Goal: Task Accomplishment & Management: Manage account settings

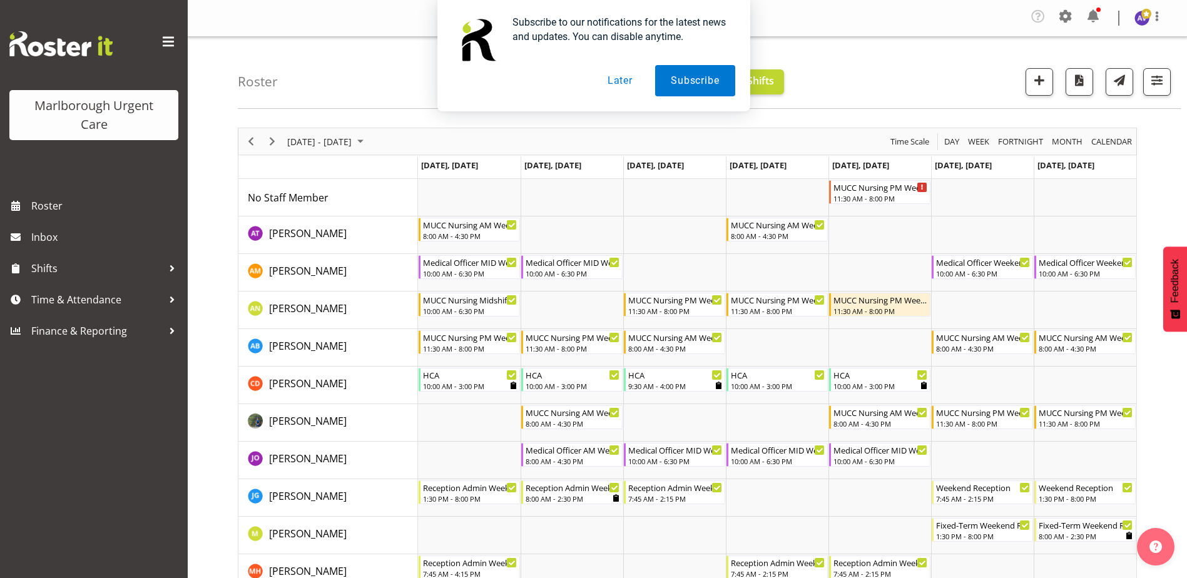
click at [629, 84] on button "Later" at bounding box center [620, 80] width 56 height 31
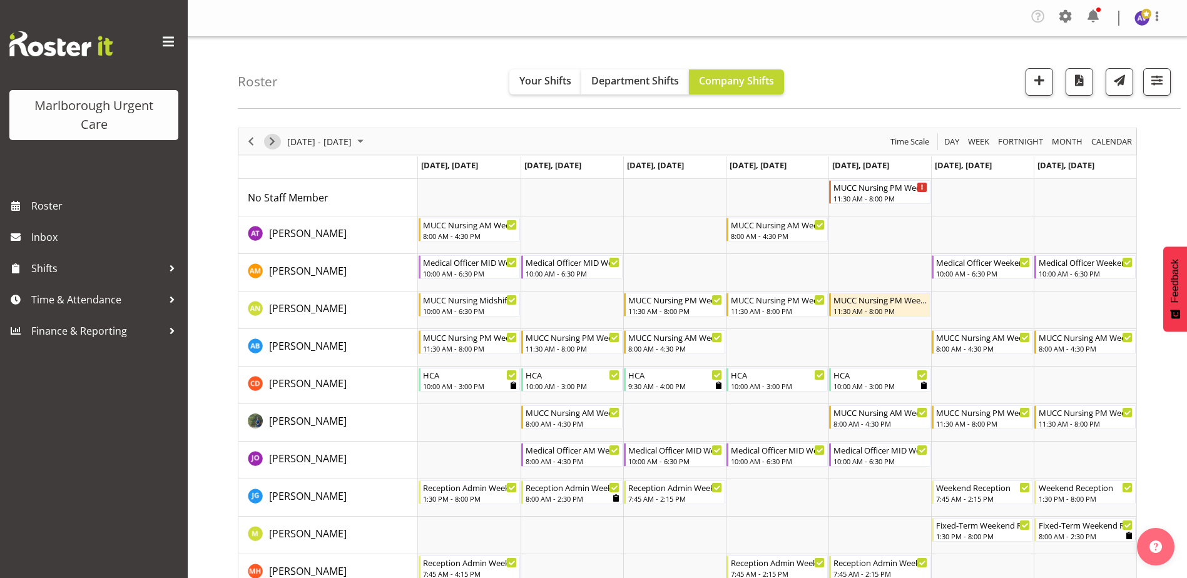
click at [272, 141] on span "Next" at bounding box center [272, 142] width 15 height 16
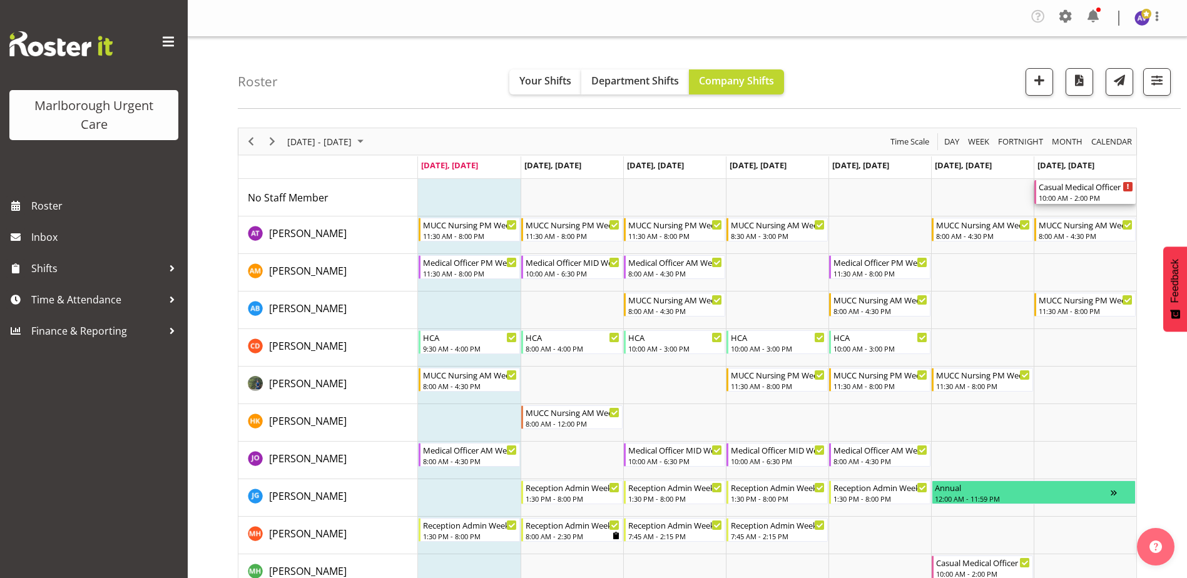
click at [1099, 195] on div "10:00 AM - 2:00 PM" at bounding box center [1086, 198] width 94 height 10
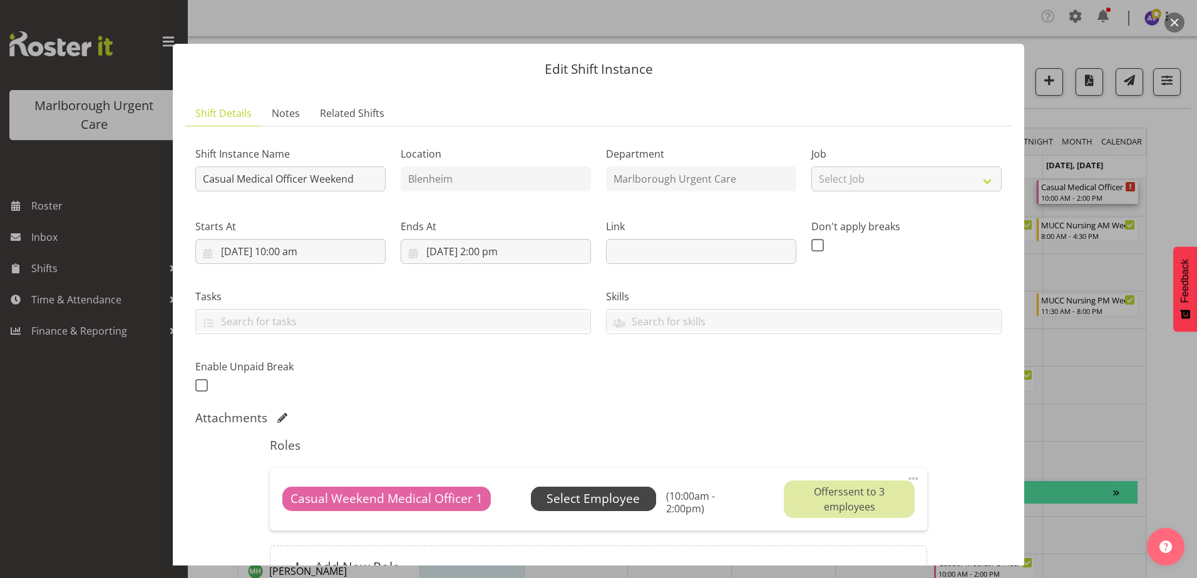
click at [621, 501] on span "Select Employee" at bounding box center [592, 499] width 93 height 18
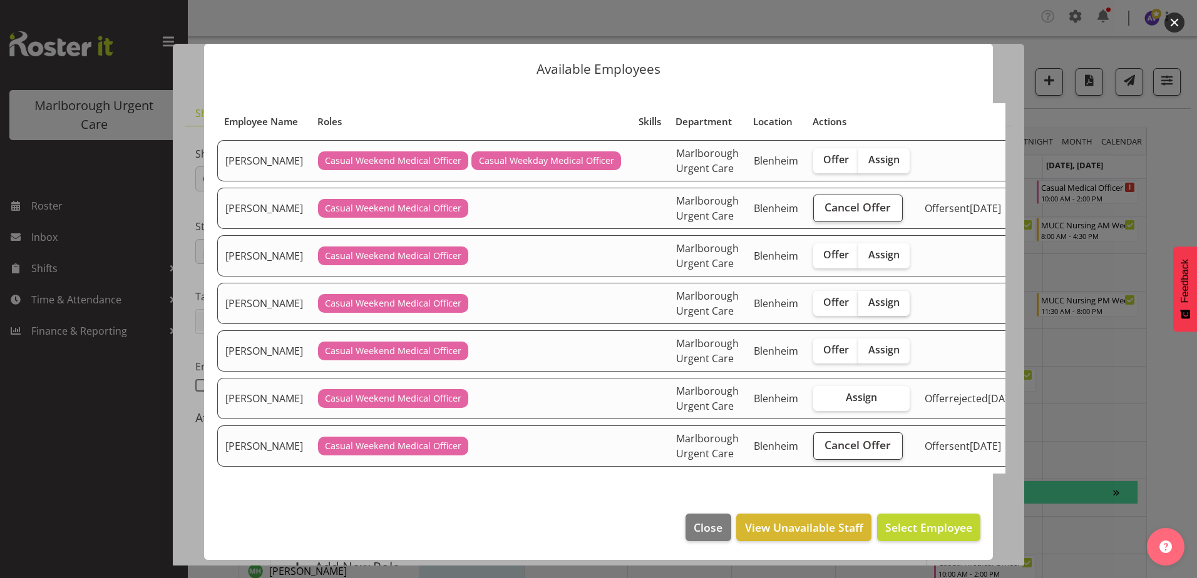
click at [877, 309] on span "Assign" at bounding box center [883, 302] width 31 height 13
click at [866, 307] on input "Assign" at bounding box center [862, 303] width 8 height 8
checkbox input "true"
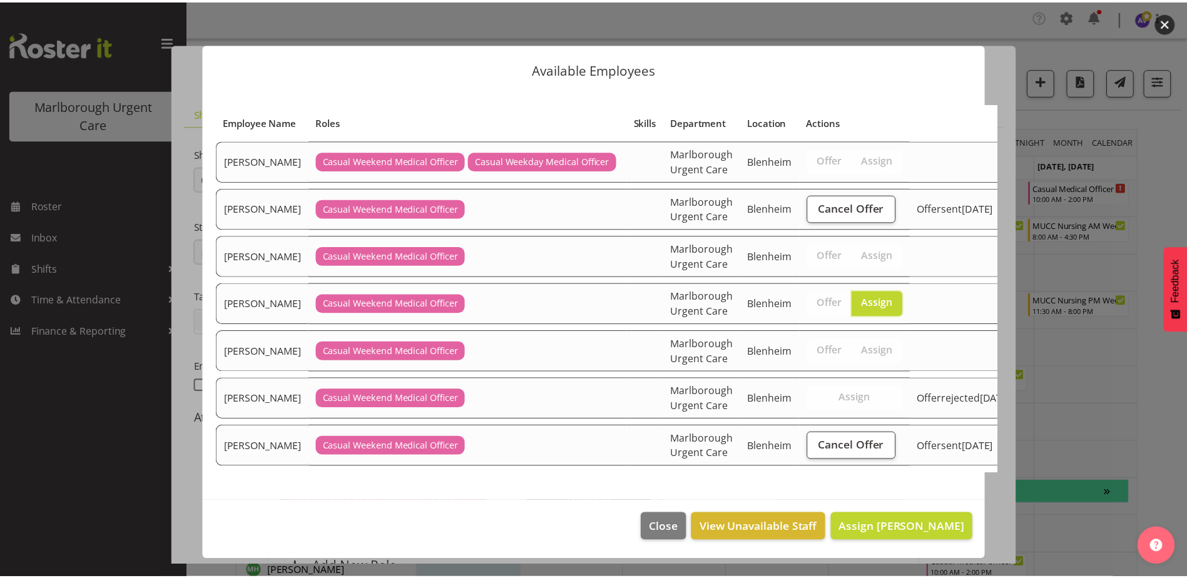
scroll to position [69, 0]
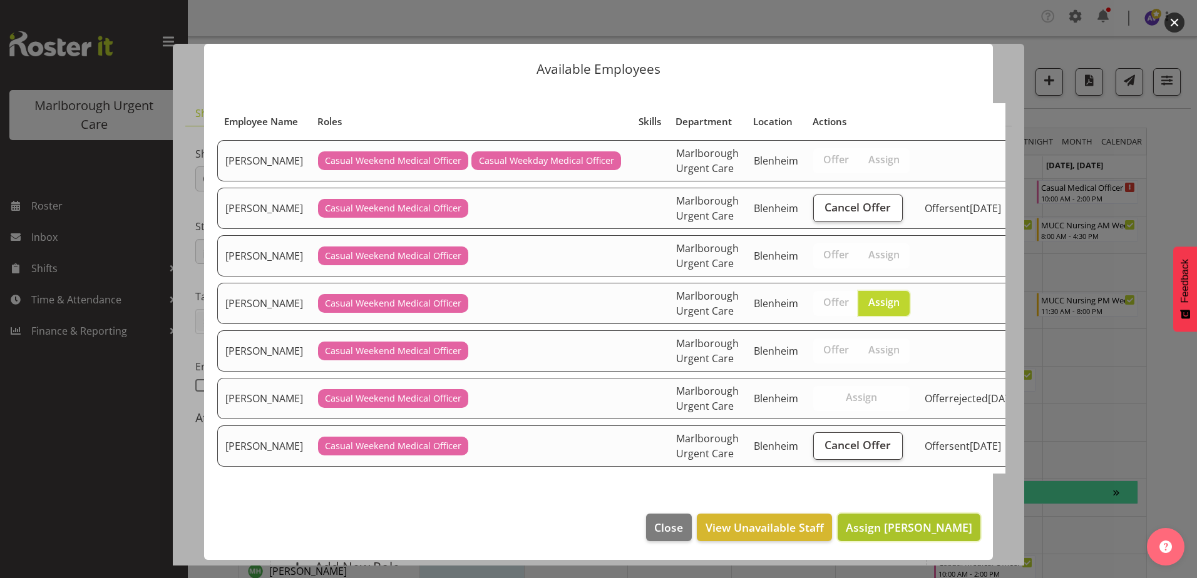
click at [885, 527] on span "Assign Luqman Mohd Jani" at bounding box center [908, 527] width 126 height 15
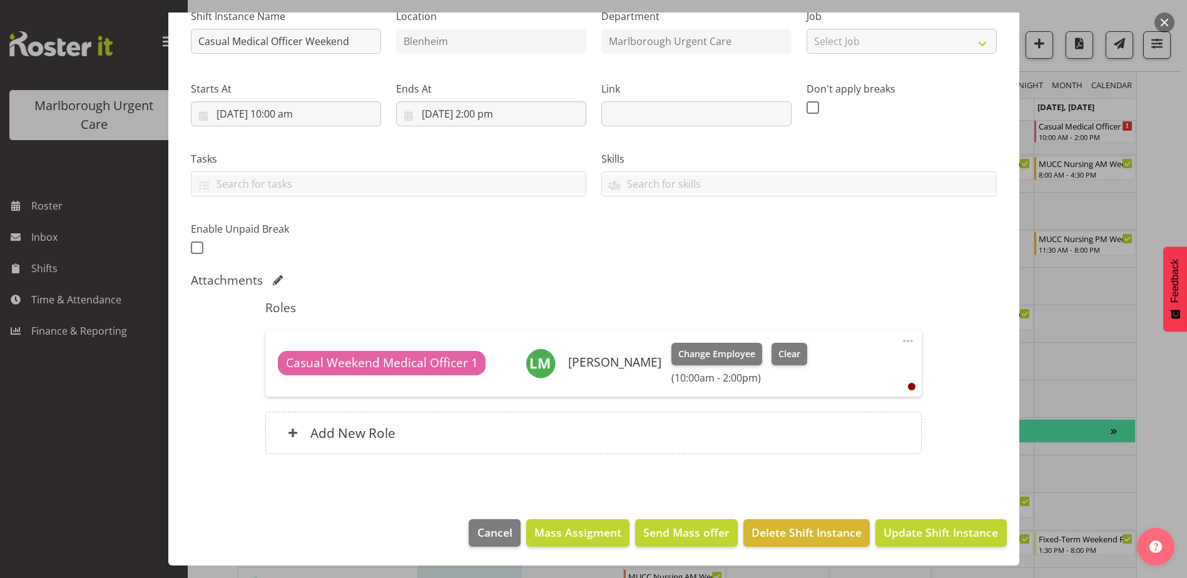
scroll to position [125, 0]
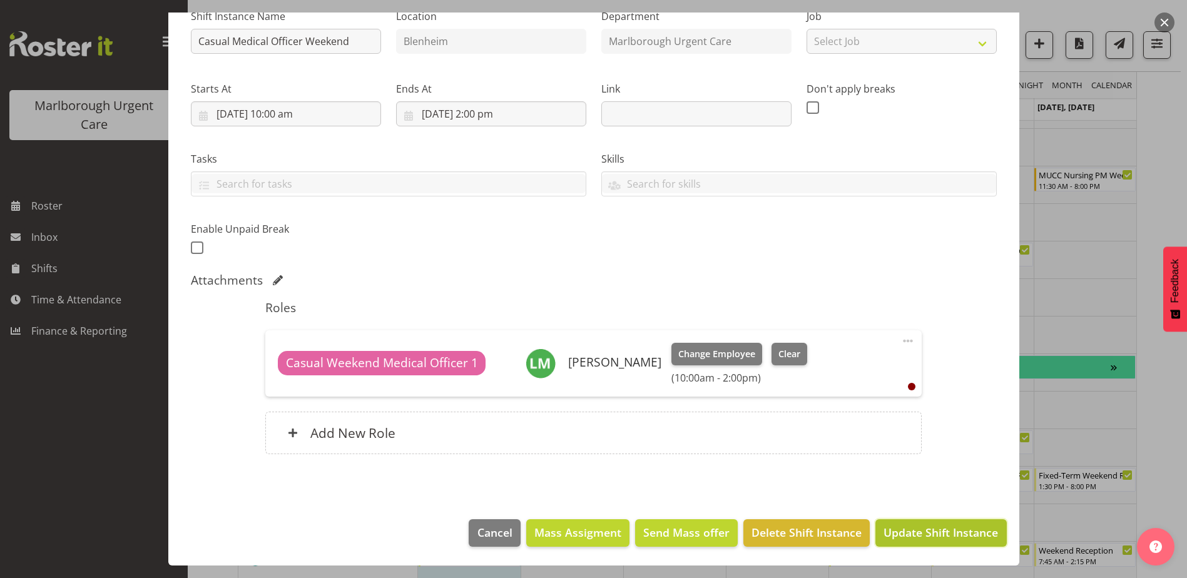
click at [915, 529] on span "Update Shift Instance" at bounding box center [941, 532] width 115 height 16
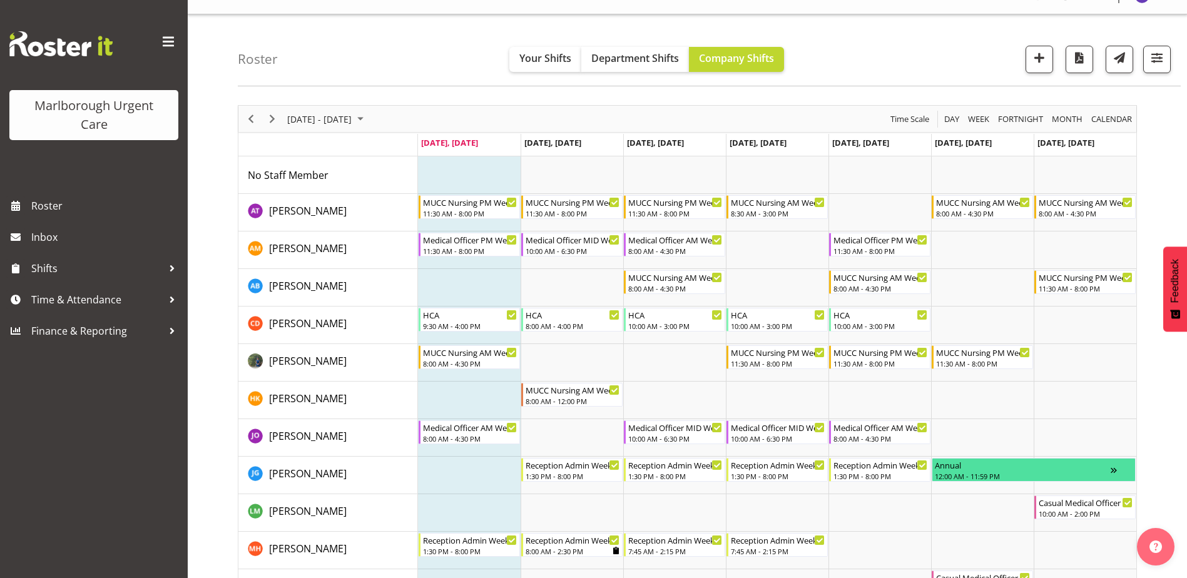
scroll to position [0, 0]
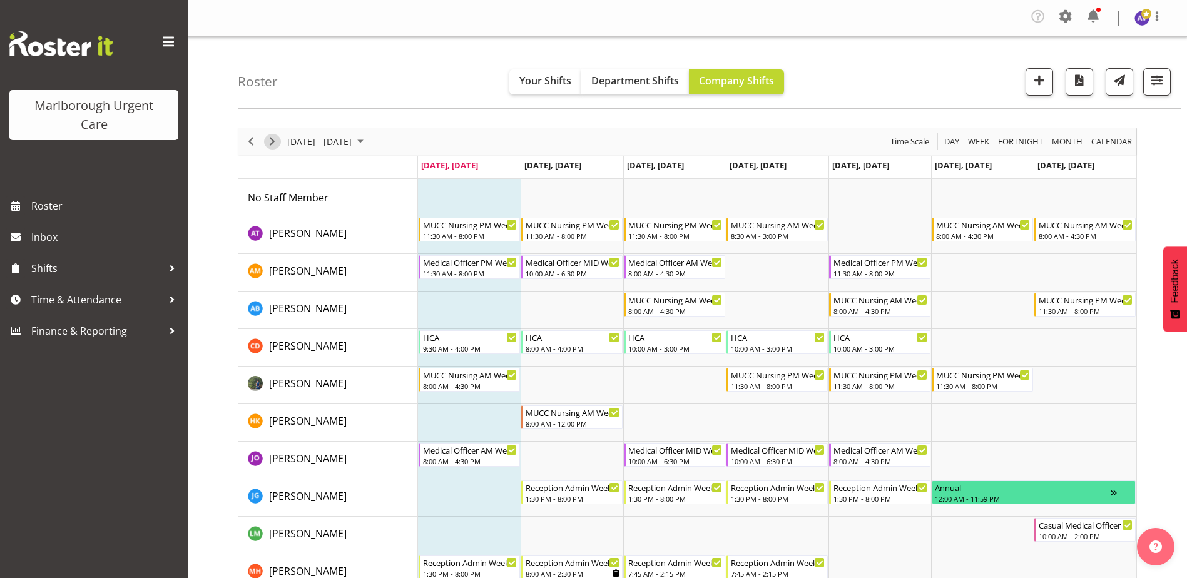
click at [267, 142] on span "Next" at bounding box center [272, 142] width 15 height 16
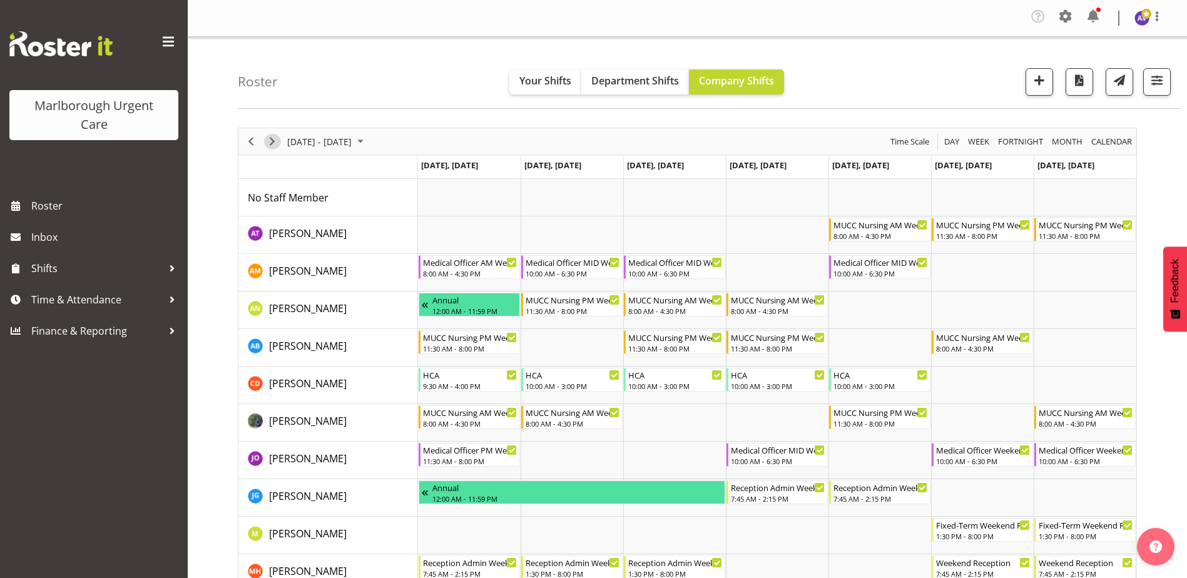
click at [277, 140] on span "Next" at bounding box center [272, 142] width 15 height 16
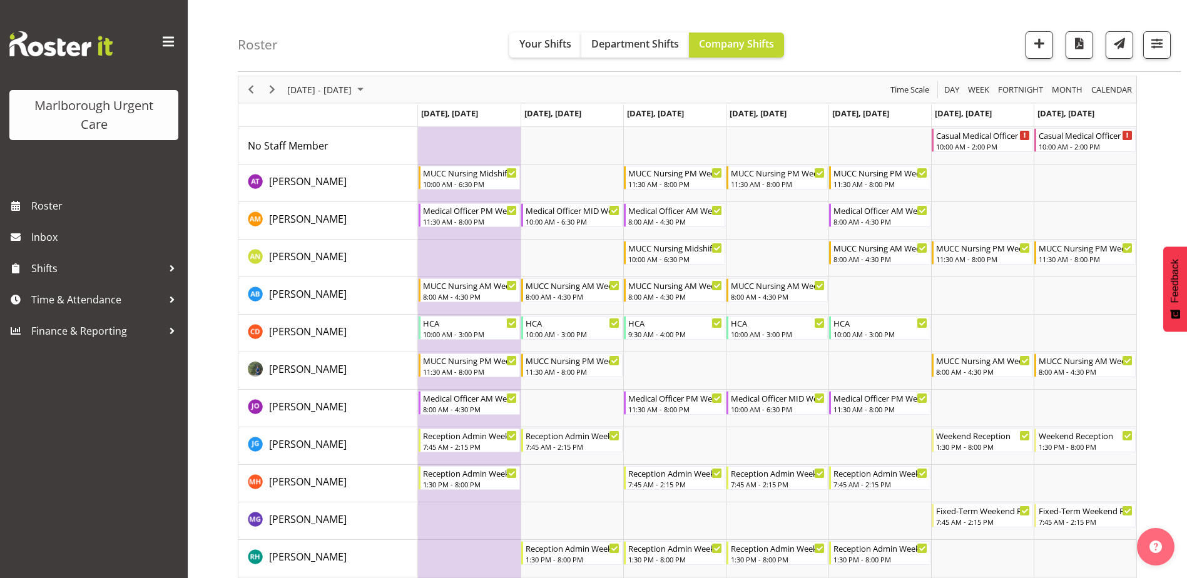
scroll to position [125, 0]
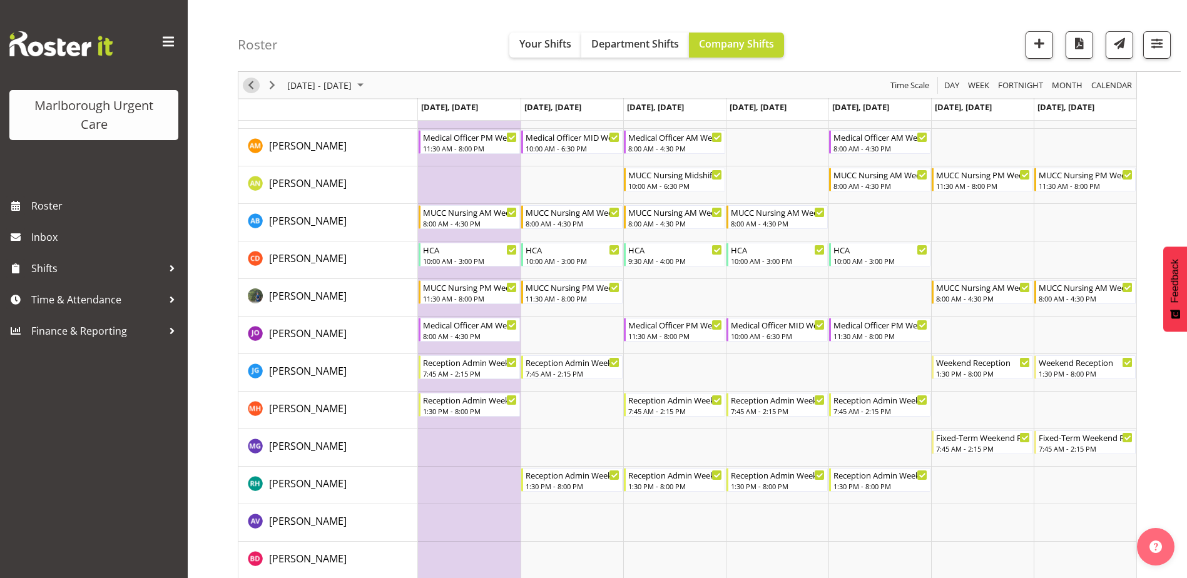
click at [250, 81] on span "Previous" at bounding box center [250, 86] width 15 height 16
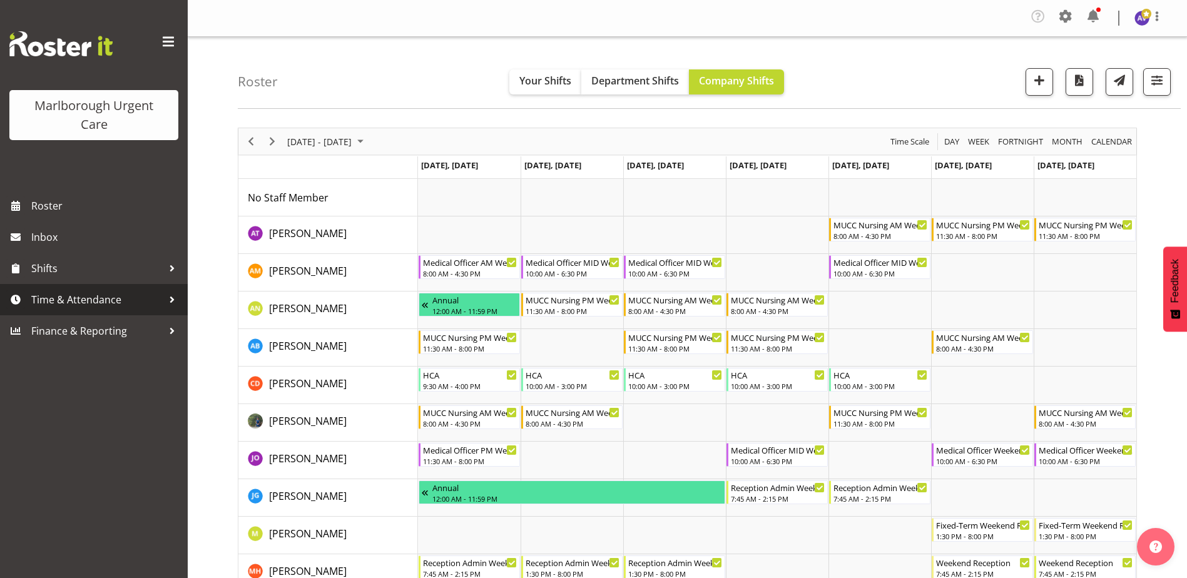
click at [73, 297] on span "Time & Attendance" at bounding box center [96, 299] width 131 height 19
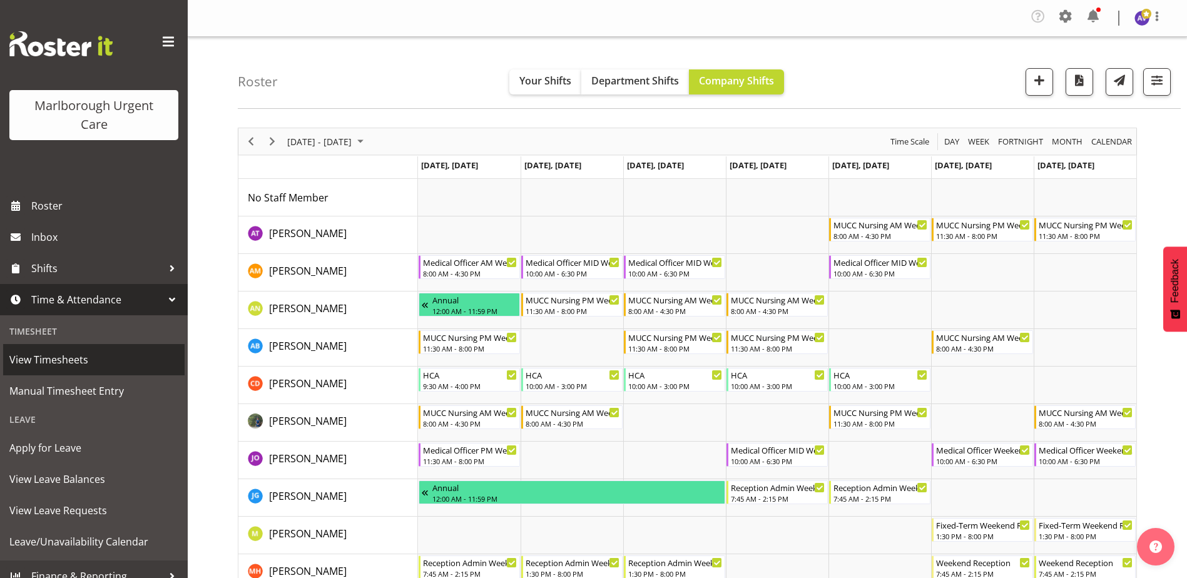
click at [47, 359] on span "View Timesheets" at bounding box center [93, 359] width 169 height 19
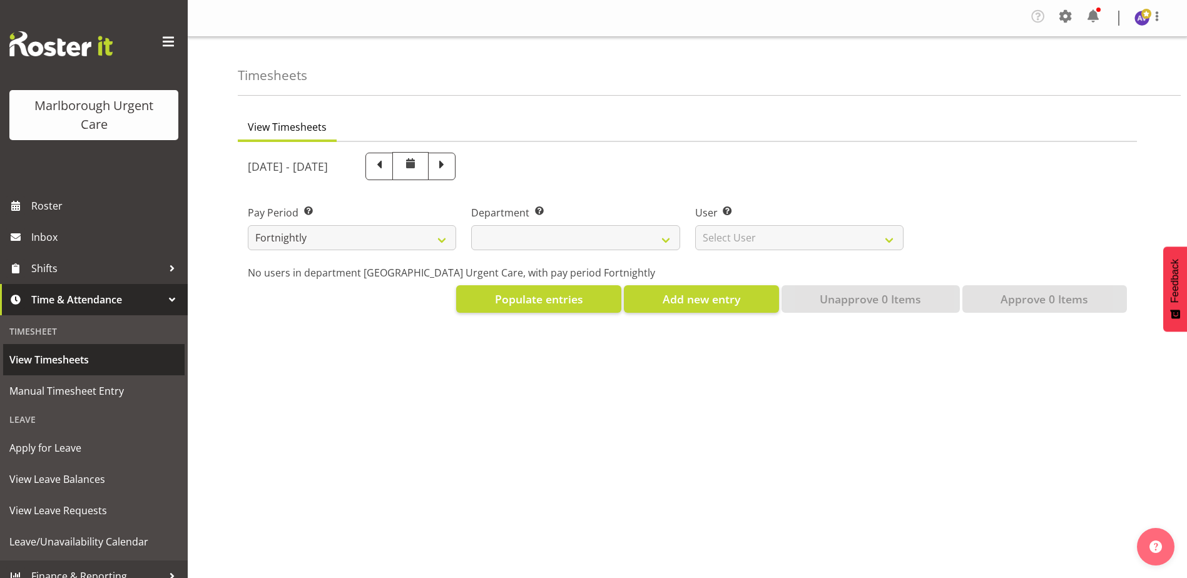
select select
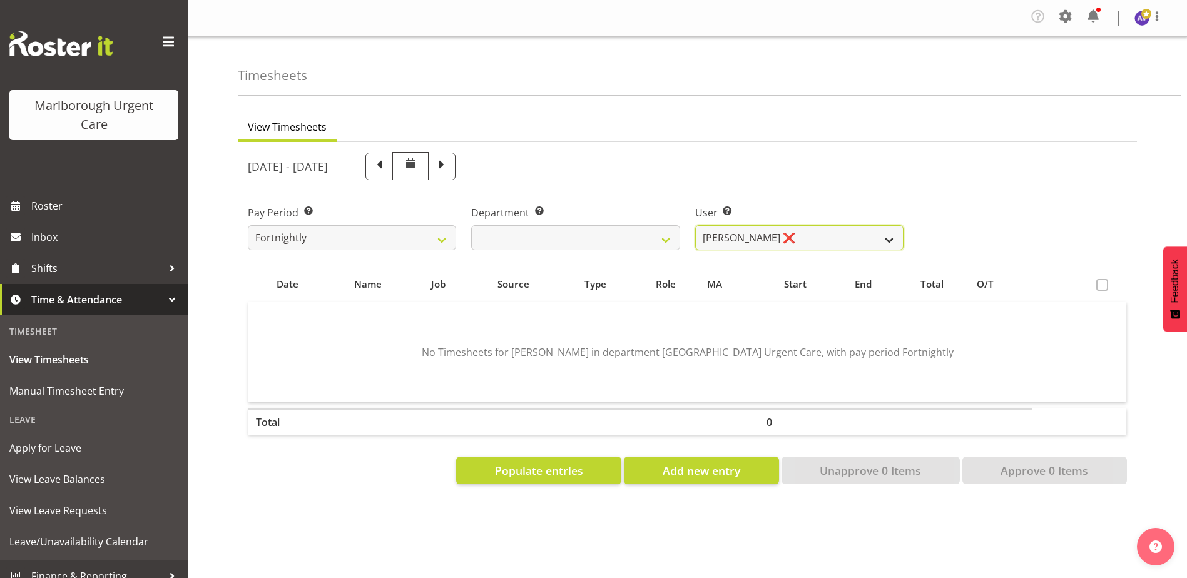
click at [772, 235] on select "[PERSON_NAME] ❌ [PERSON_NAME] ❌ [PERSON_NAME] ❌ [PERSON_NAME] ❌ [PERSON_NAME] ❌…" at bounding box center [799, 237] width 208 height 25
select select "11838"
click at [695, 225] on select "Agnes Tyson ❌ Alexandra Madigan ❌ Alysia Newman-Woods ❌ Amber Venning-Slater ❌ …" at bounding box center [799, 237] width 208 height 25
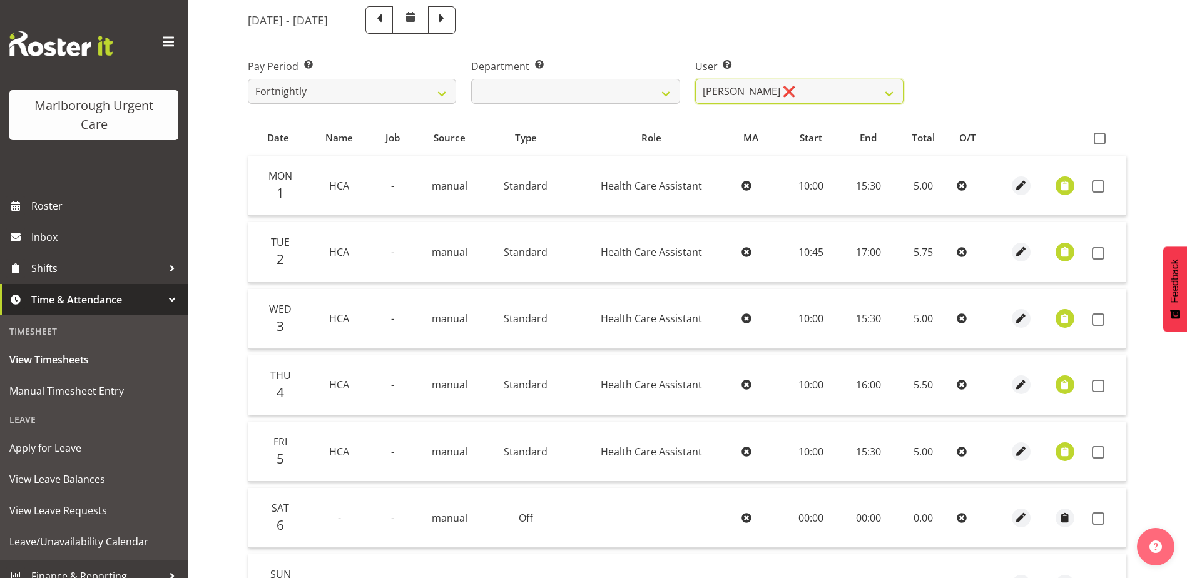
scroll to position [63, 0]
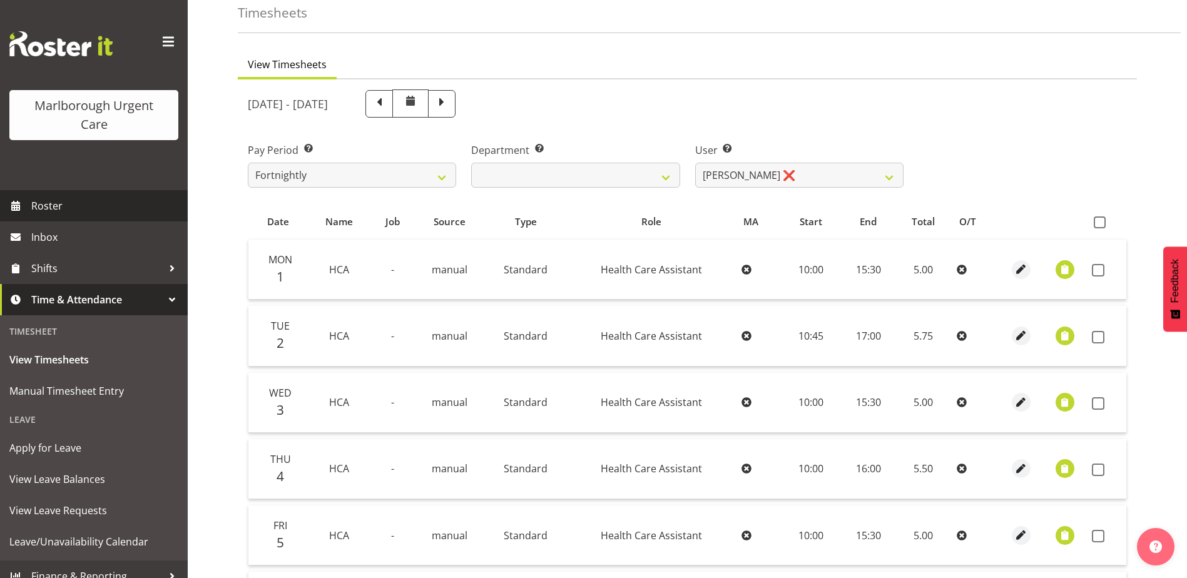
click at [65, 207] on span "Roster" at bounding box center [106, 205] width 150 height 19
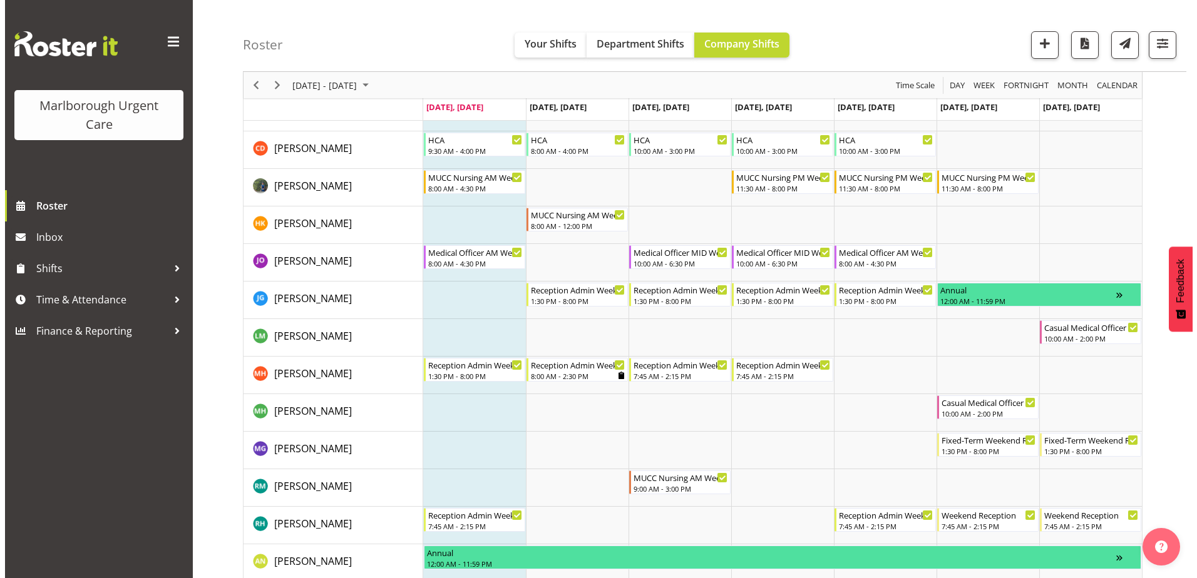
scroll to position [375, 0]
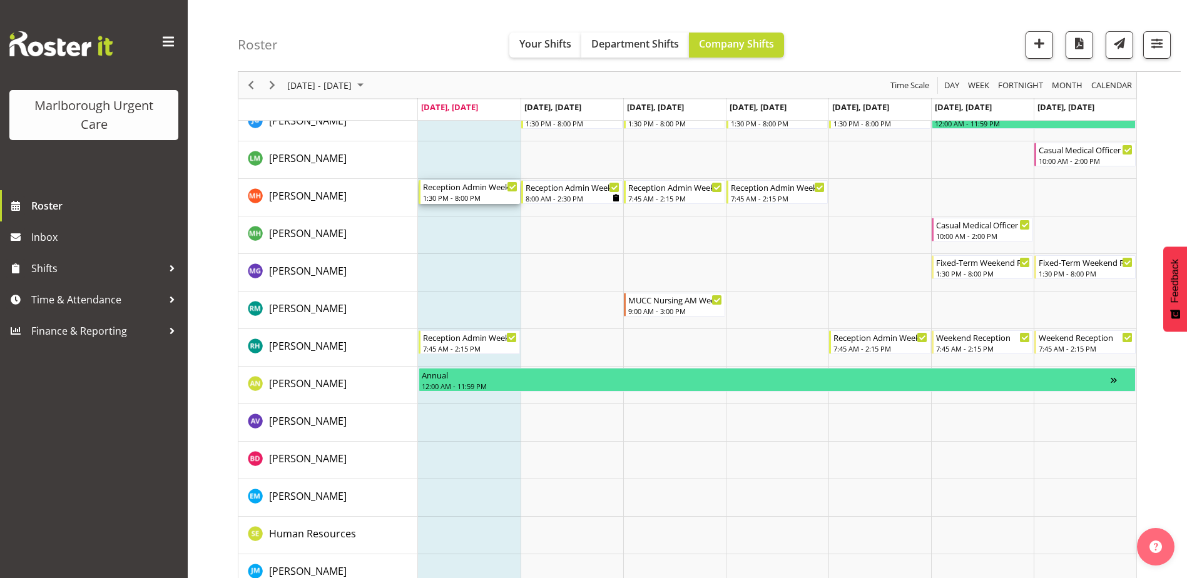
click at [471, 192] on div "Reception Admin Weekday PM" at bounding box center [470, 186] width 94 height 13
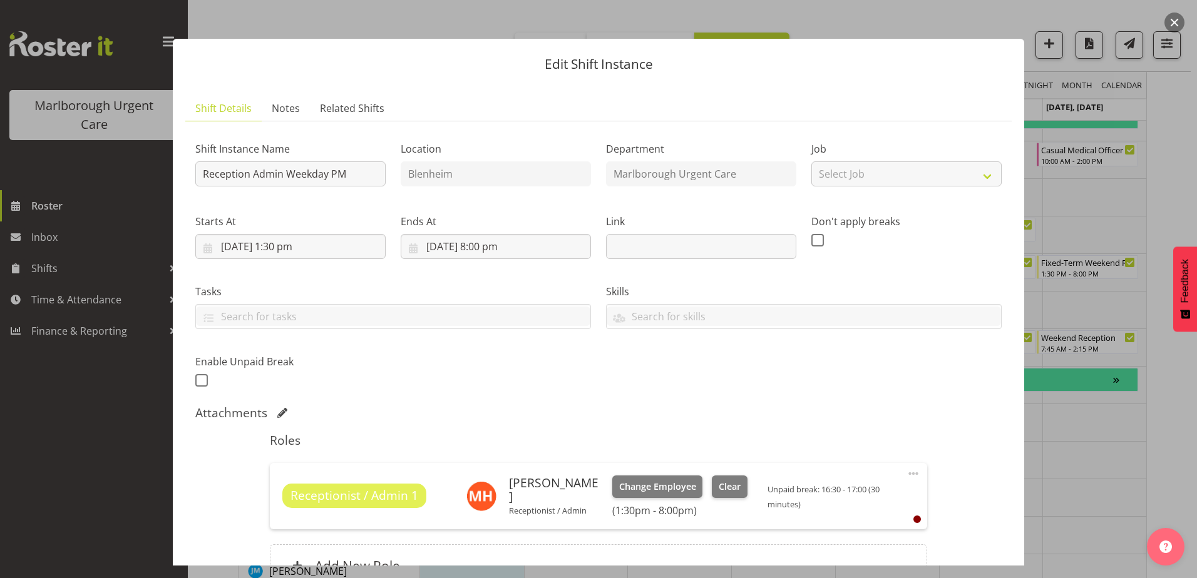
scroll to position [0, 0]
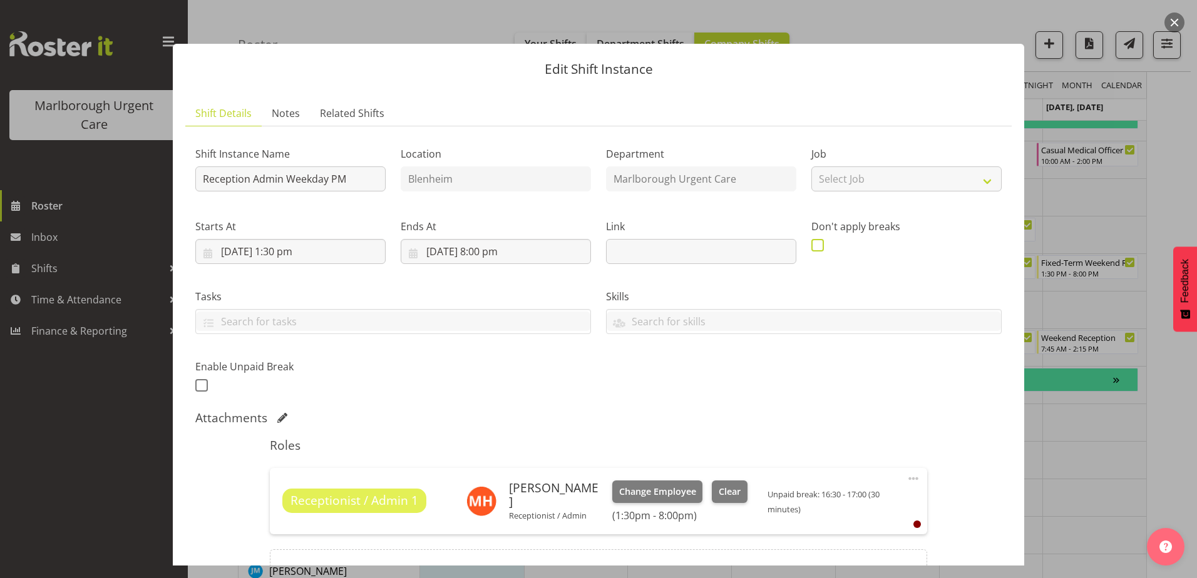
click at [813, 245] on span at bounding box center [817, 245] width 13 height 13
click at [813, 245] on input "checkbox" at bounding box center [815, 245] width 8 height 8
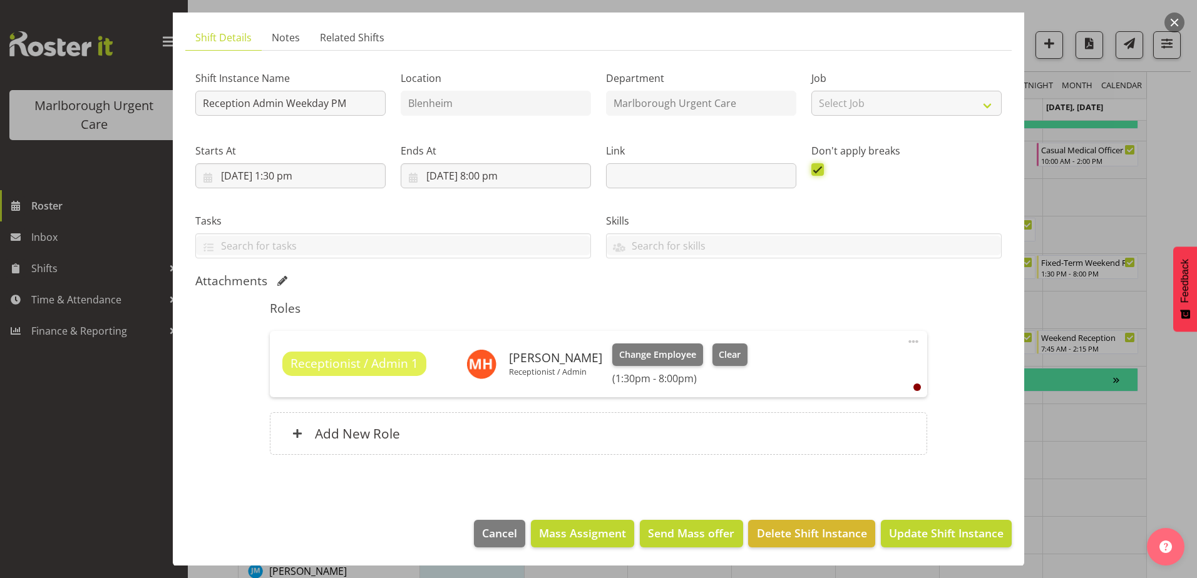
scroll to position [76, 0]
click at [811, 167] on span at bounding box center [817, 169] width 13 height 13
click at [811, 167] on input "checkbox" at bounding box center [815, 169] width 8 height 8
checkbox input "false"
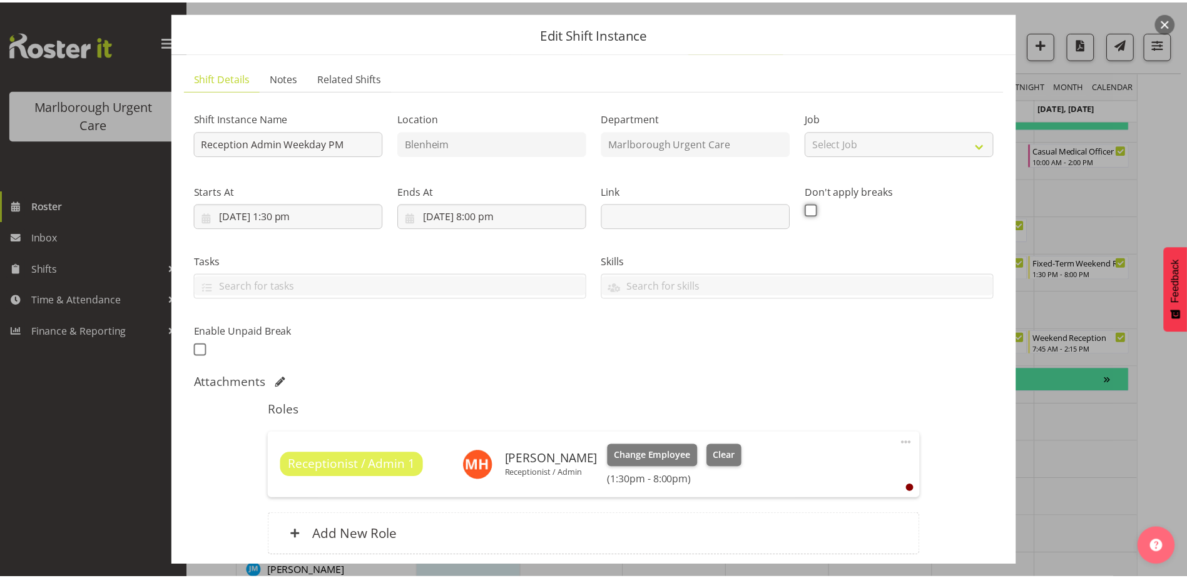
scroll to position [0, 0]
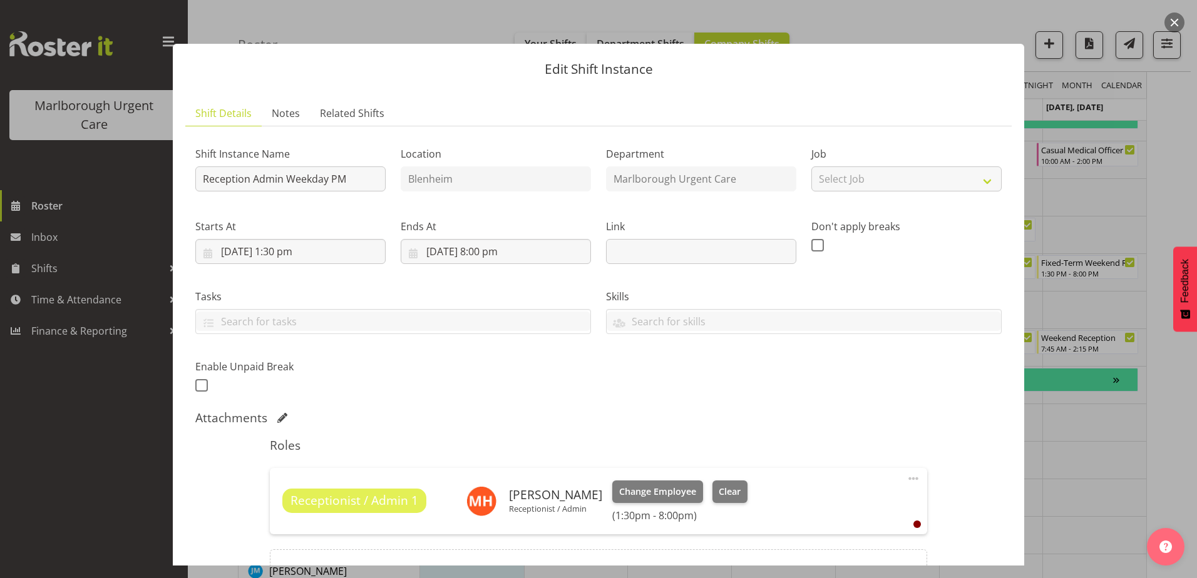
click at [1173, 19] on button "button" at bounding box center [1174, 23] width 20 height 20
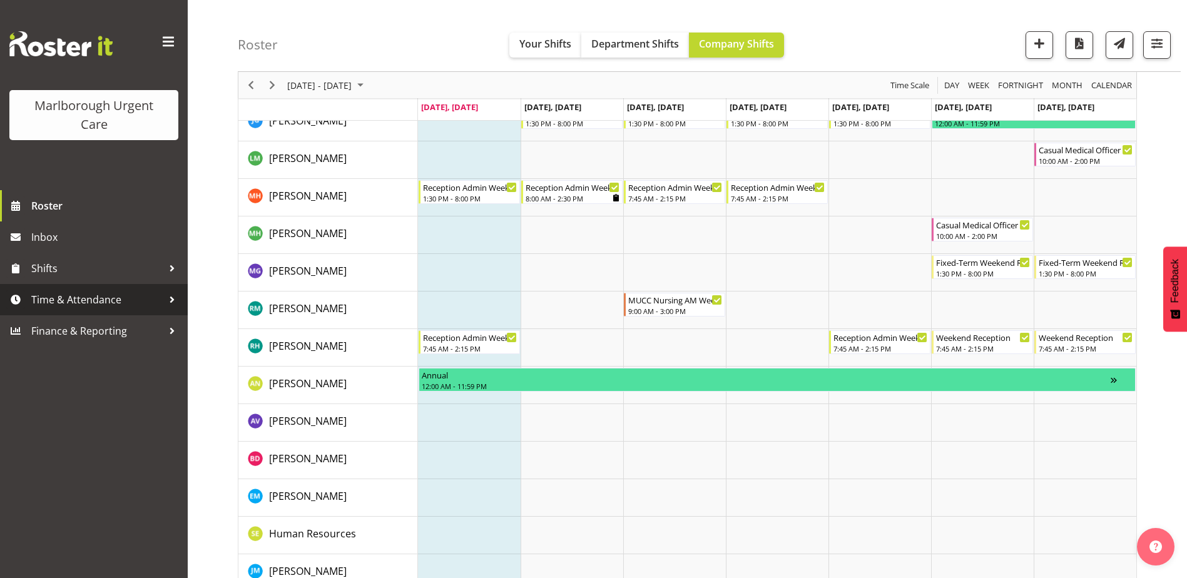
click at [45, 301] on span "Time & Attendance" at bounding box center [96, 299] width 131 height 19
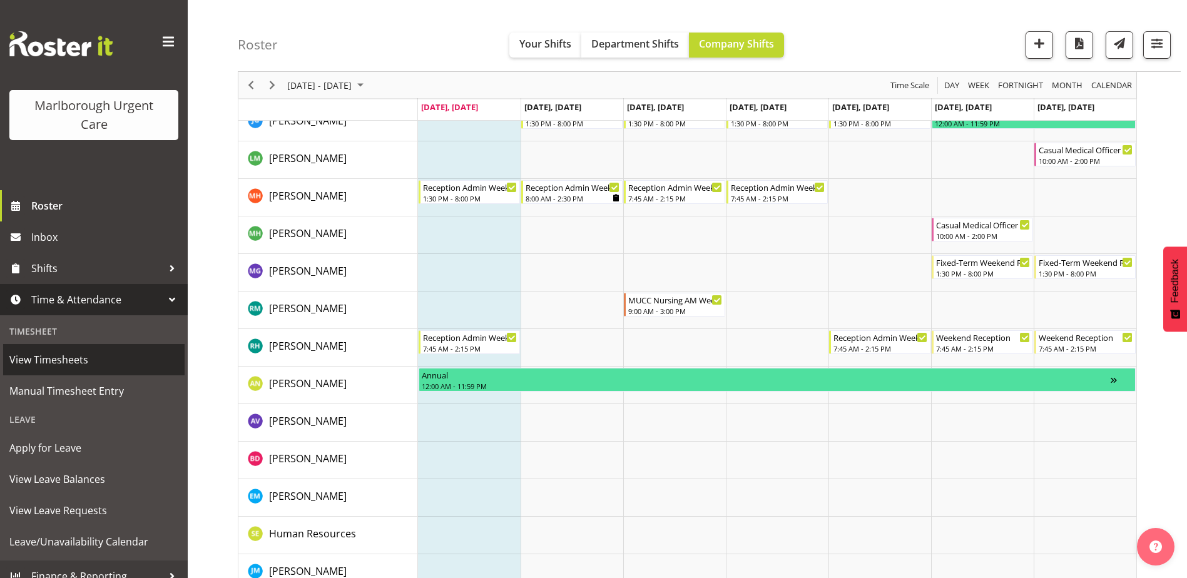
click at [38, 364] on span "View Timesheets" at bounding box center [93, 359] width 169 height 19
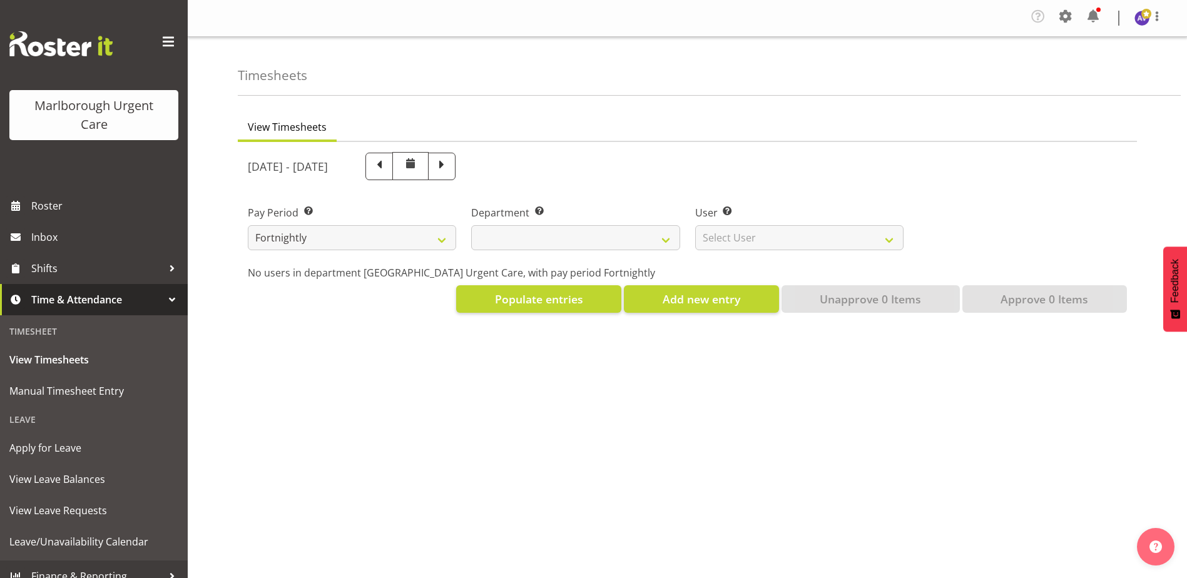
select select
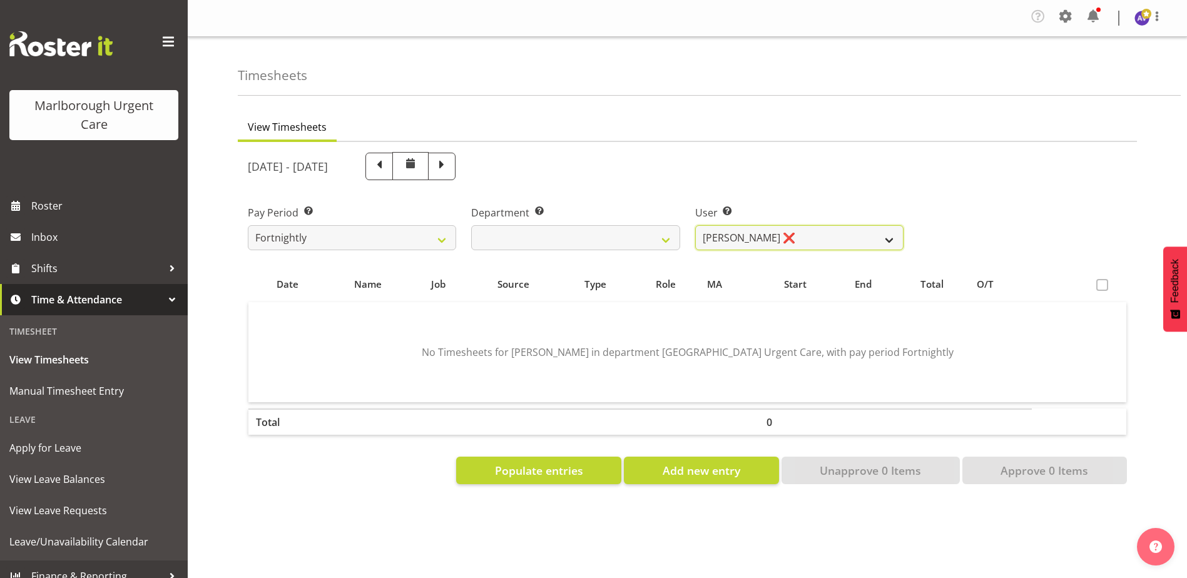
drag, startPoint x: 770, startPoint y: 236, endPoint x: 786, endPoint y: 236, distance: 16.3
click at [770, 236] on select "[PERSON_NAME] ❌ [PERSON_NAME] ❌ [PERSON_NAME] ❌ [PERSON_NAME] ❌ [PERSON_NAME] ❌…" at bounding box center [799, 237] width 208 height 25
select select "11838"
click at [695, 225] on select "[PERSON_NAME] ❌ [PERSON_NAME] ❌ [PERSON_NAME] ❌ [PERSON_NAME] ❌ [PERSON_NAME] ❌…" at bounding box center [799, 237] width 208 height 25
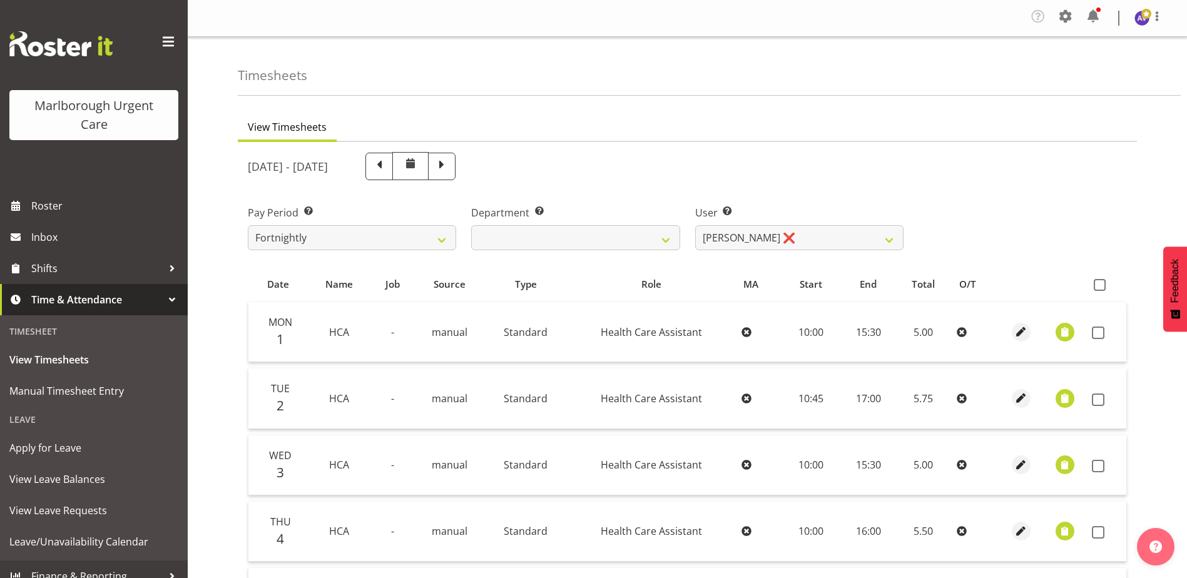
scroll to position [63, 0]
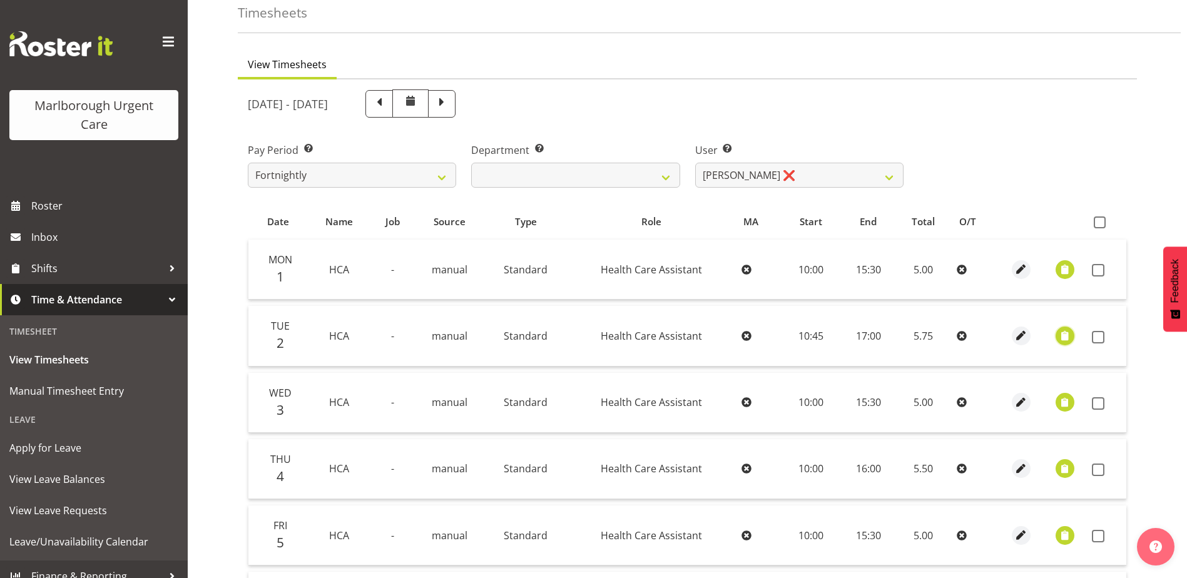
click at [1069, 334] on span "button" at bounding box center [1065, 336] width 14 height 14
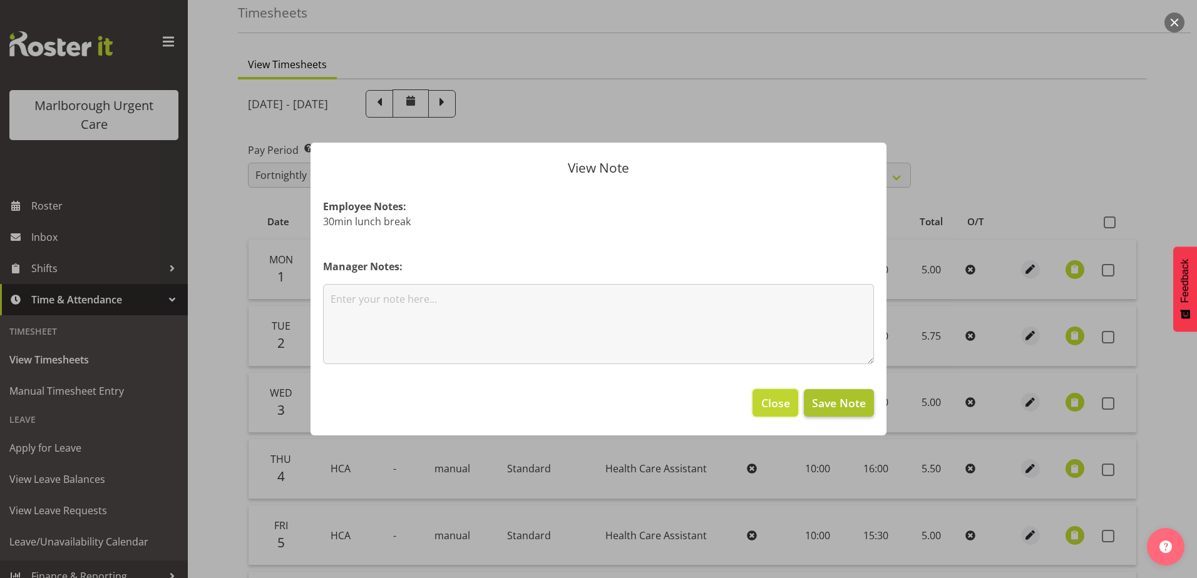
click at [788, 399] on span "Close" at bounding box center [775, 403] width 29 height 16
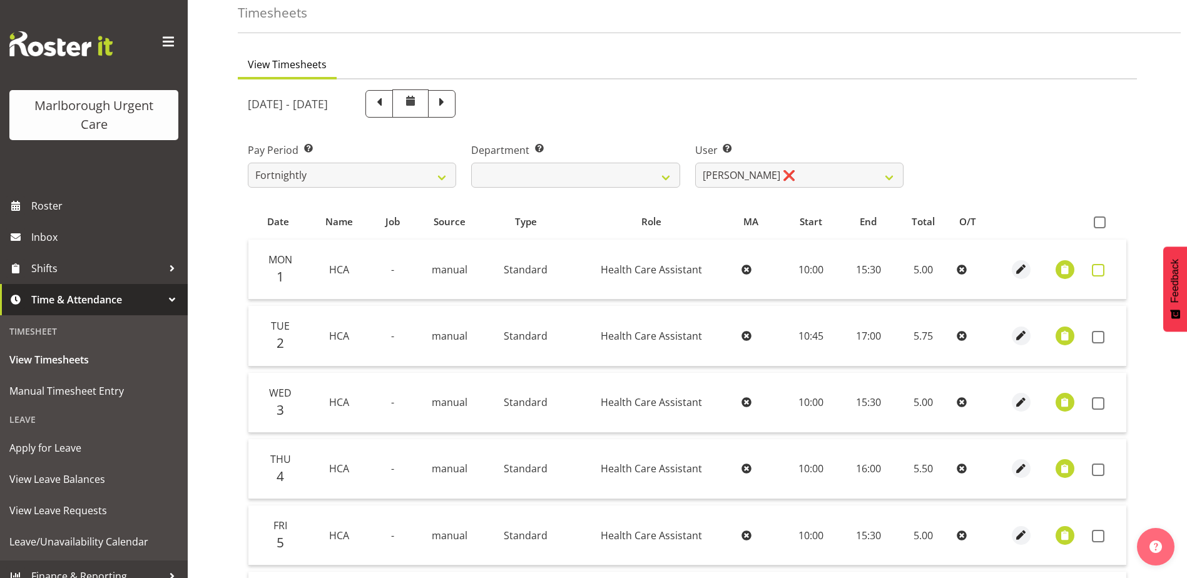
click at [1098, 270] on span at bounding box center [1098, 270] width 13 height 13
checkbox input "true"
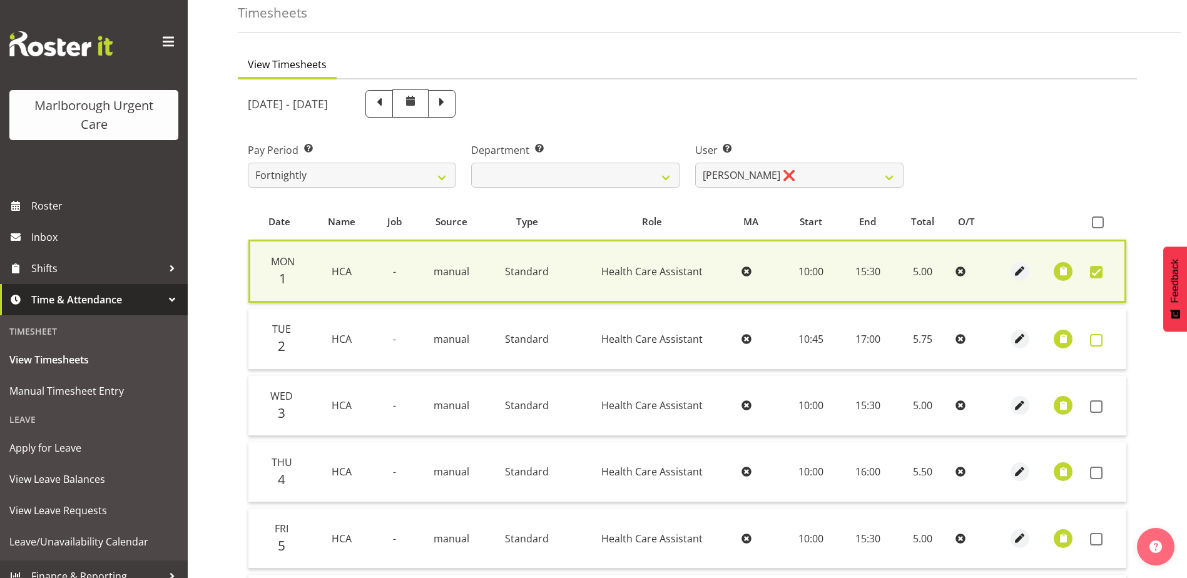
click at [1101, 338] on span at bounding box center [1096, 340] width 13 height 13
checkbox input "true"
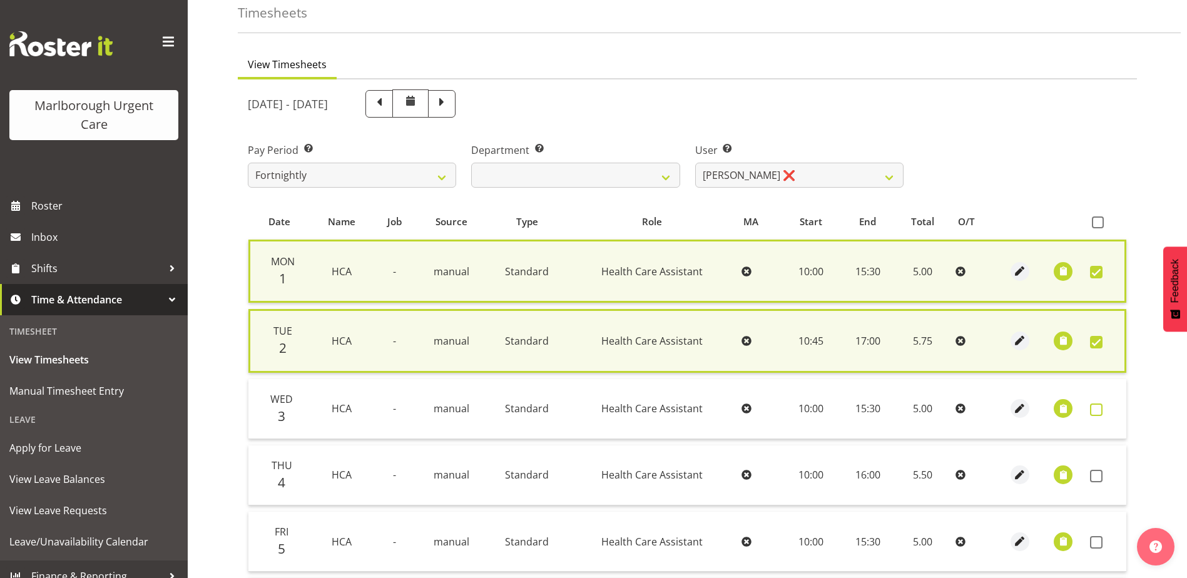
click at [1098, 411] on span at bounding box center [1096, 410] width 13 height 13
checkbox input "true"
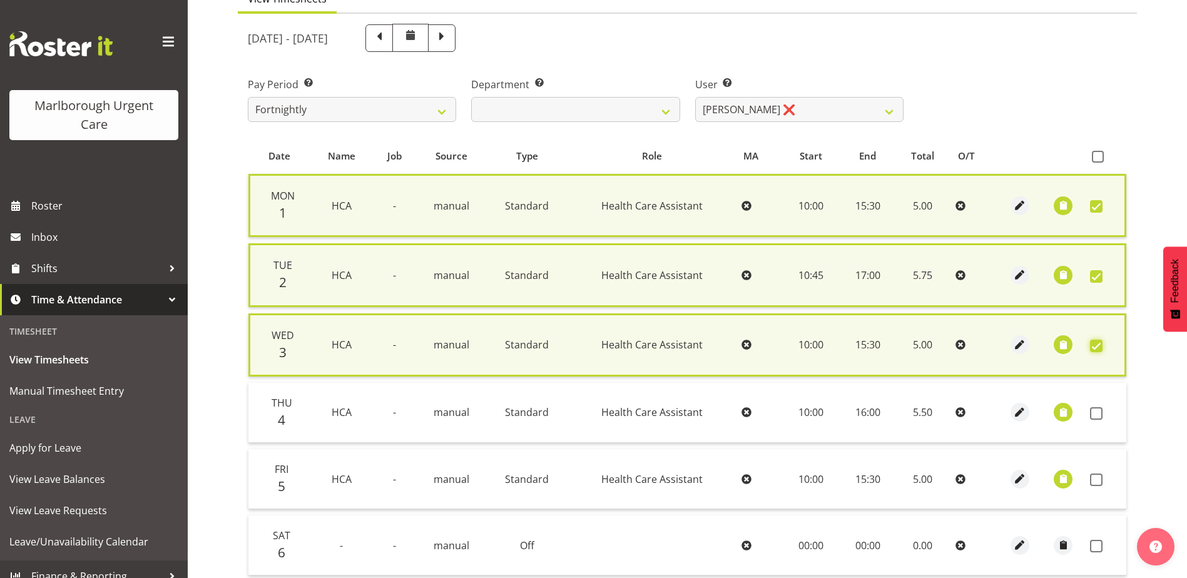
scroll to position [188, 0]
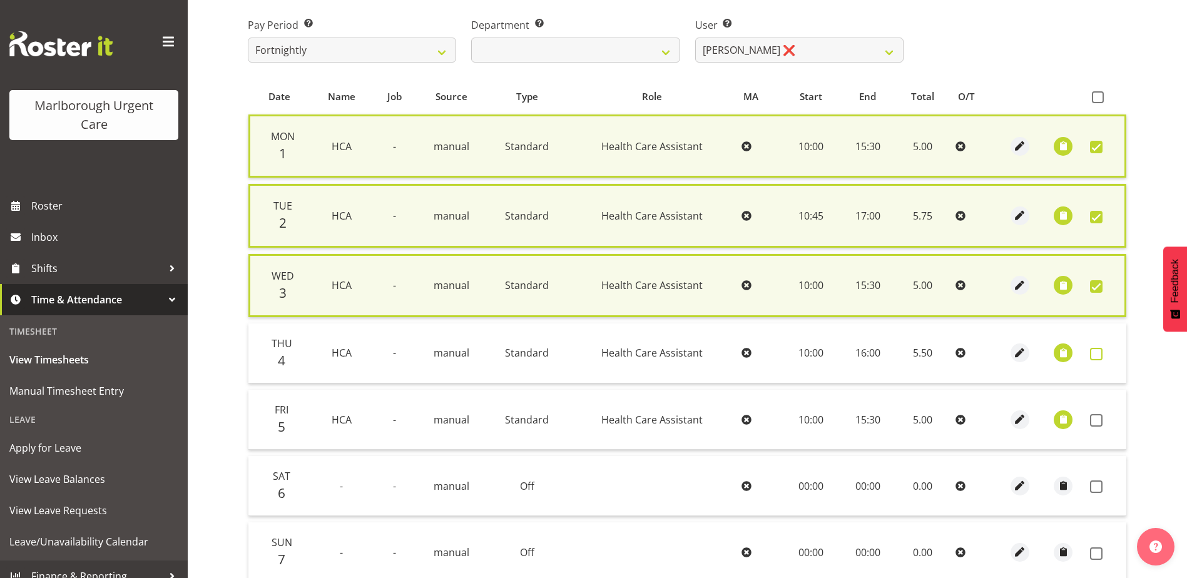
click at [1096, 357] on span at bounding box center [1096, 354] width 13 height 13
checkbox input "true"
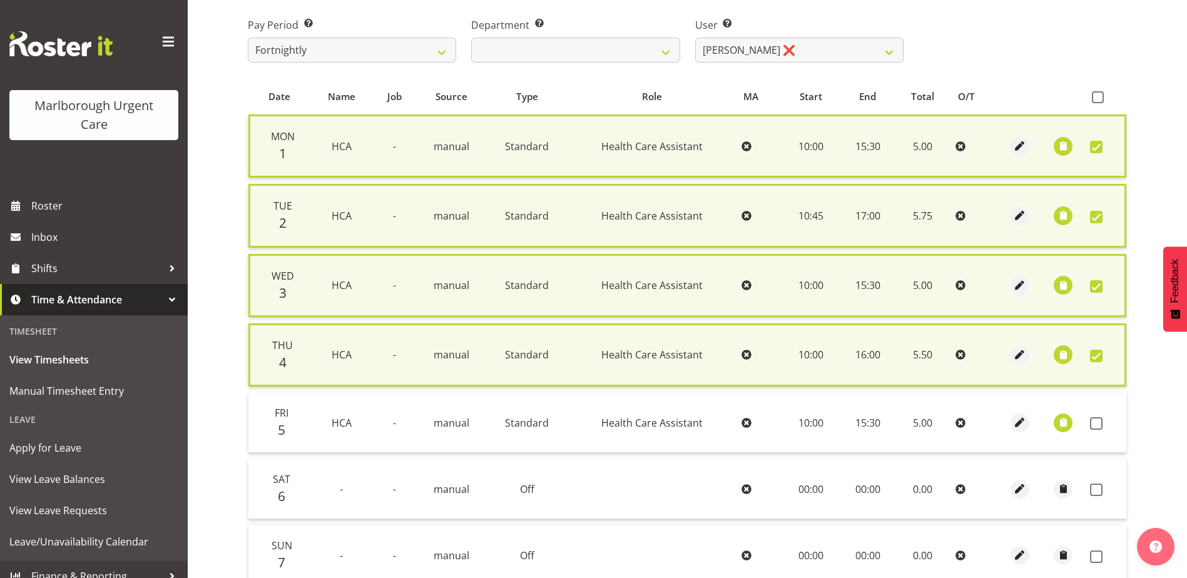
click at [1093, 413] on td at bounding box center [1105, 423] width 41 height 60
click at [1098, 421] on span at bounding box center [1096, 423] width 13 height 13
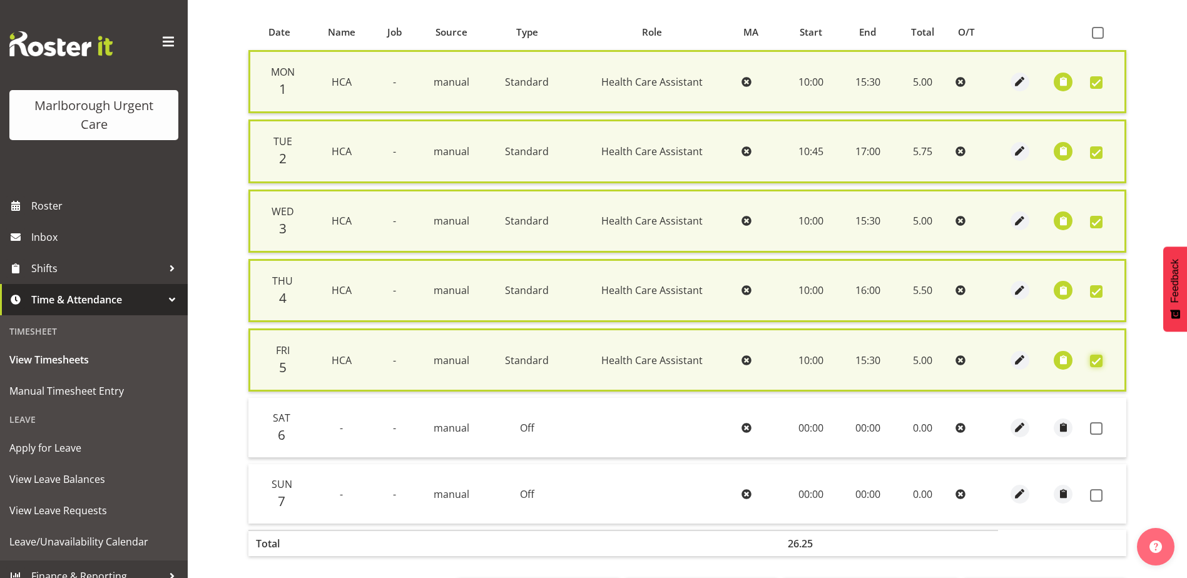
scroll to position [309, 0]
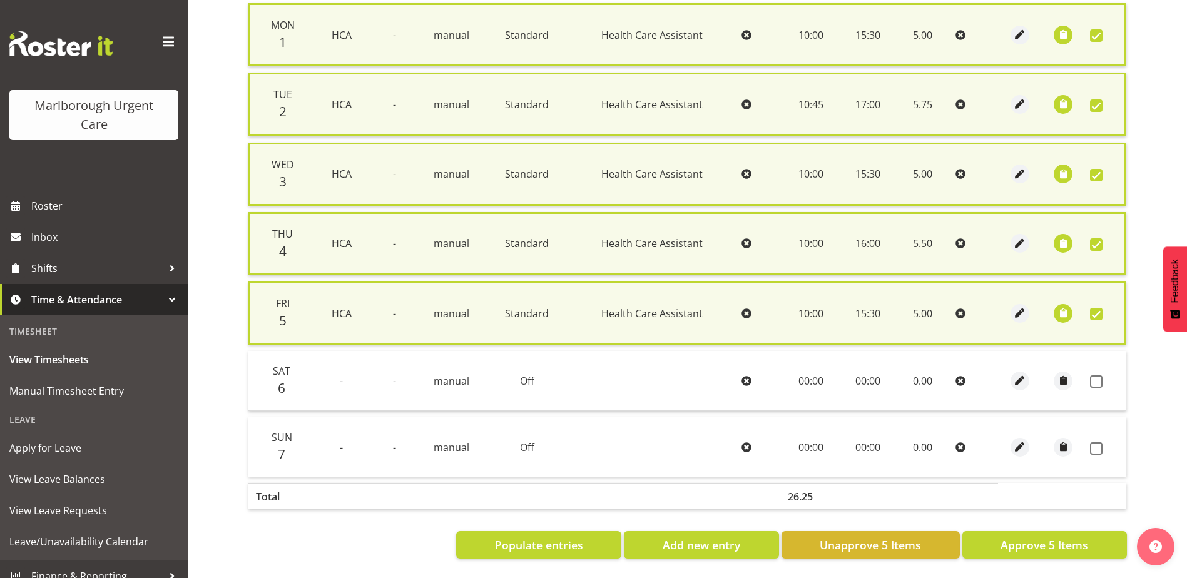
drag, startPoint x: 1095, startPoint y: 304, endPoint x: 1097, endPoint y: 295, distance: 8.3
click at [1095, 308] on span at bounding box center [1096, 314] width 13 height 13
checkbox input "false"
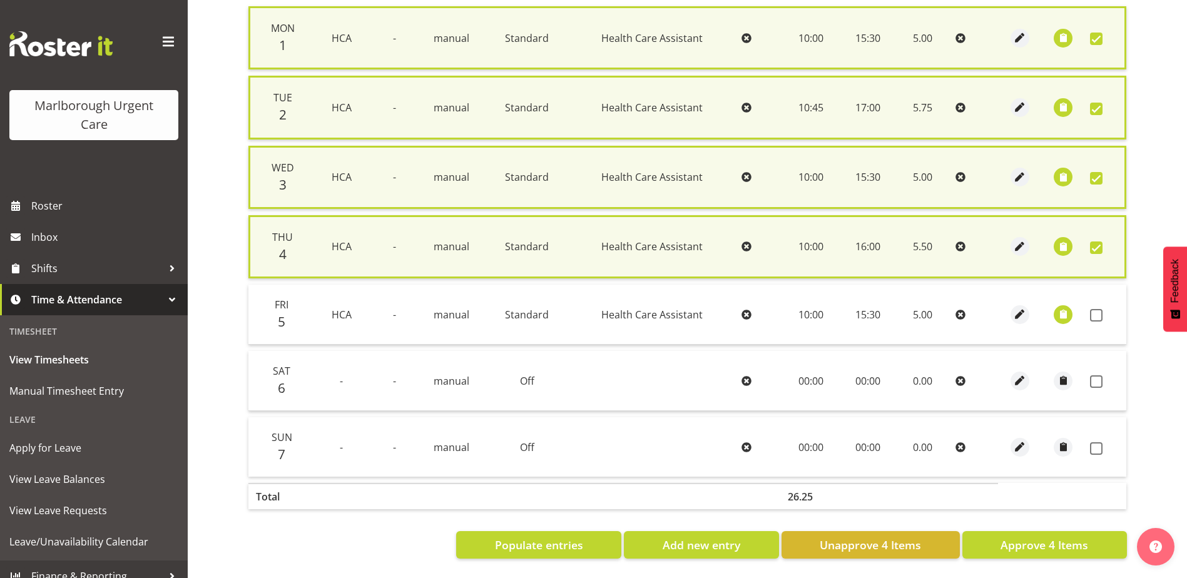
drag, startPoint x: 1096, startPoint y: 243, endPoint x: 1100, endPoint y: 198, distance: 45.9
click at [1096, 242] on span at bounding box center [1096, 248] width 13 height 13
checkbox input "false"
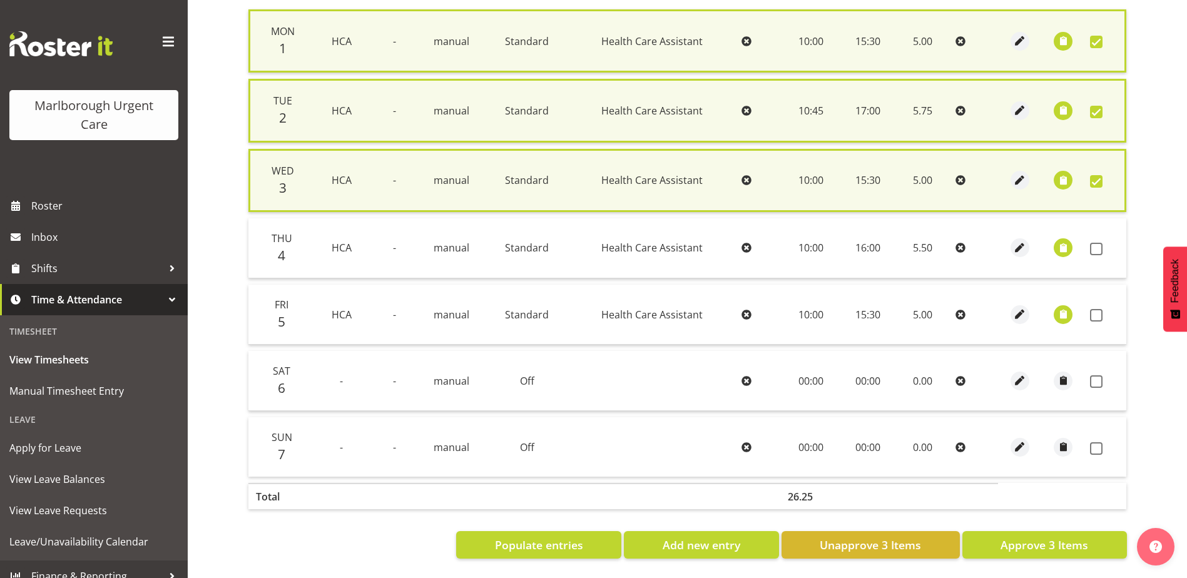
click at [1099, 160] on td at bounding box center [1105, 180] width 41 height 63
click at [1096, 175] on span at bounding box center [1096, 181] width 13 height 13
checkbox input "false"
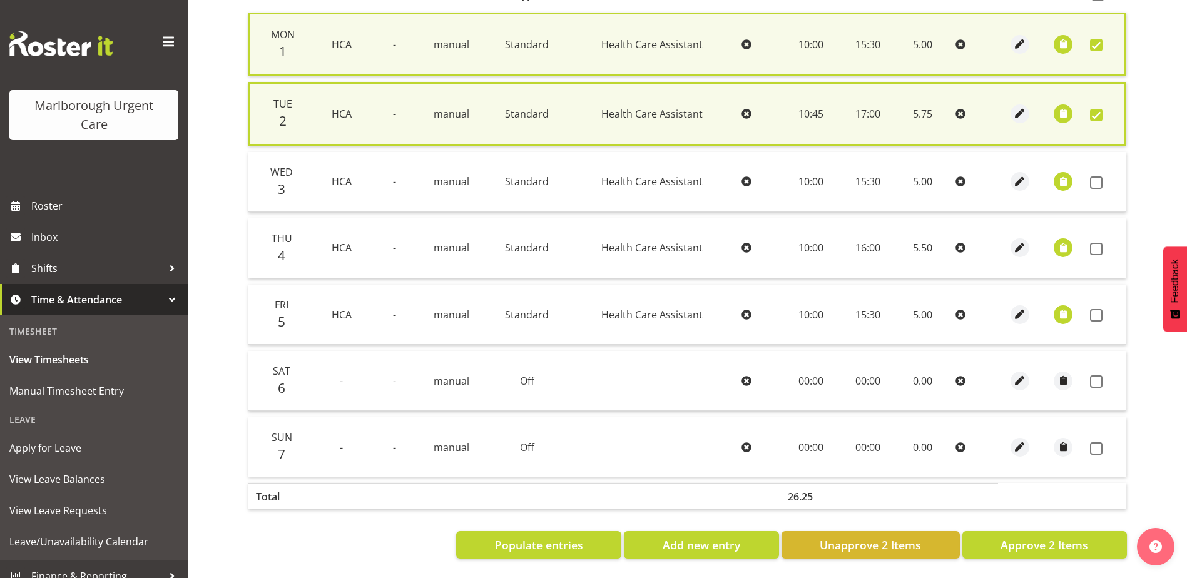
click at [1095, 109] on span at bounding box center [1096, 115] width 13 height 13
checkbox input "false"
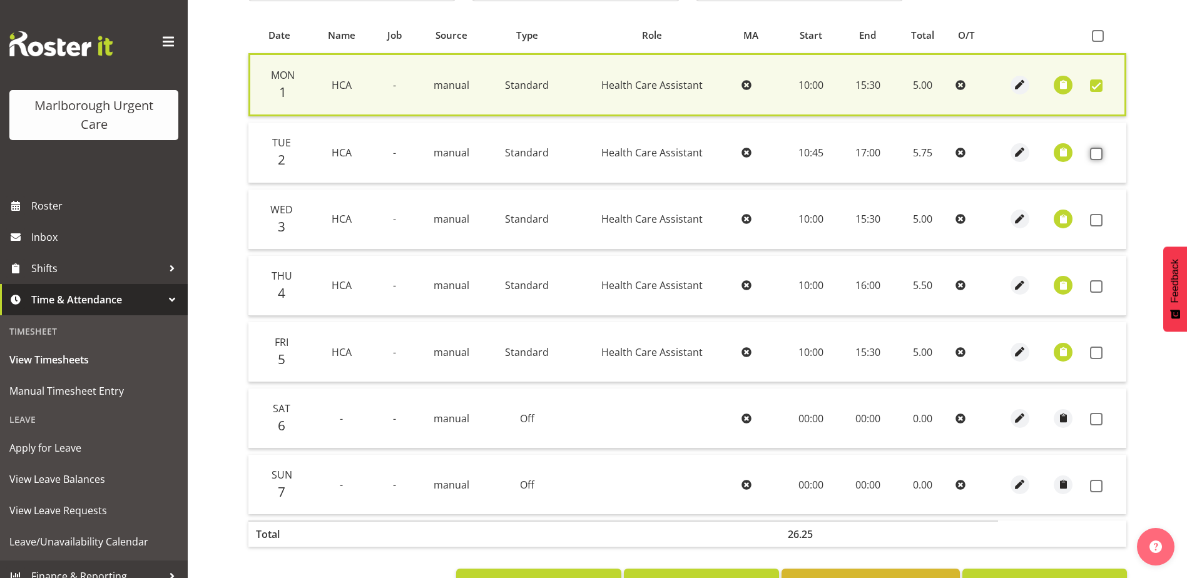
scroll to position [171, 0]
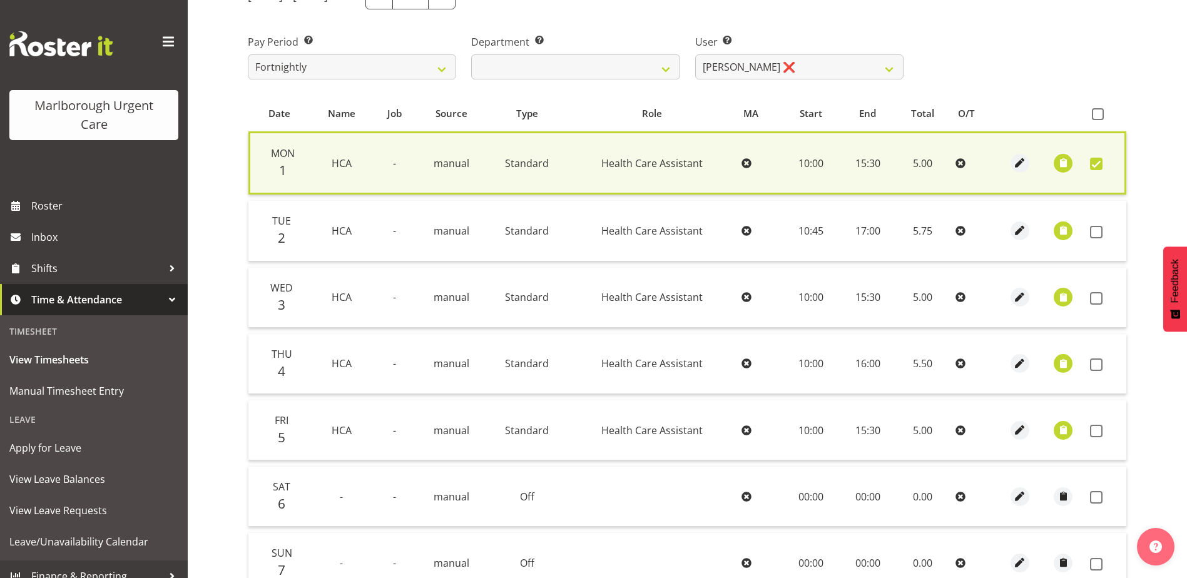
click at [1091, 162] on span at bounding box center [1096, 164] width 13 height 13
checkbox input "false"
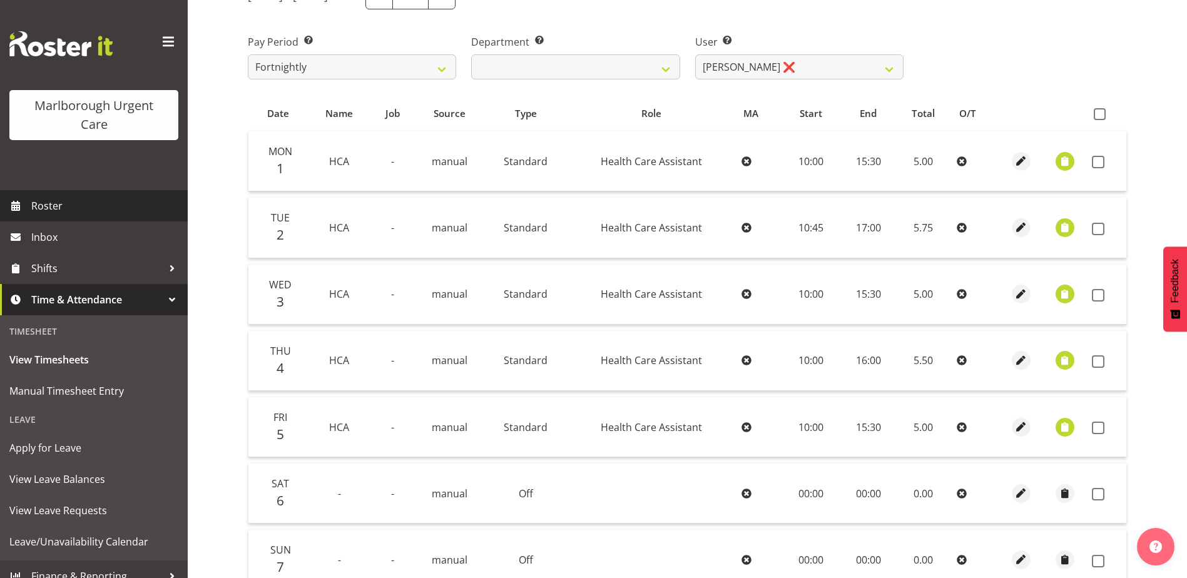
drag, startPoint x: 50, startPoint y: 202, endPoint x: 58, endPoint y: 201, distance: 8.2
click at [50, 202] on span "Roster" at bounding box center [106, 205] width 150 height 19
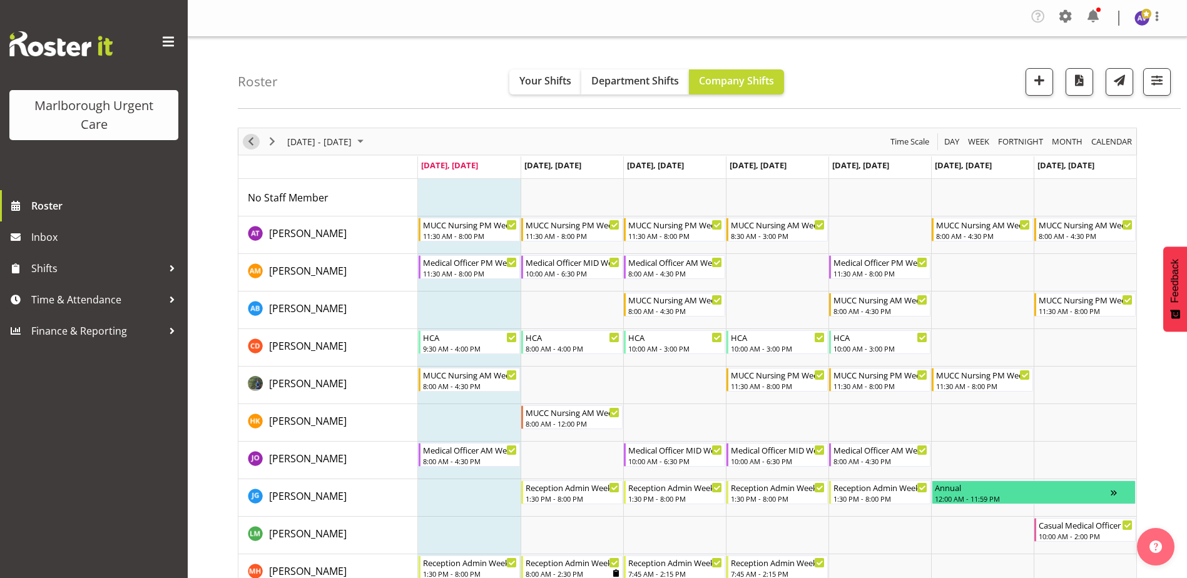
click at [253, 140] on span "Previous" at bounding box center [250, 142] width 15 height 16
